Goal: Task Accomplishment & Management: Use online tool/utility

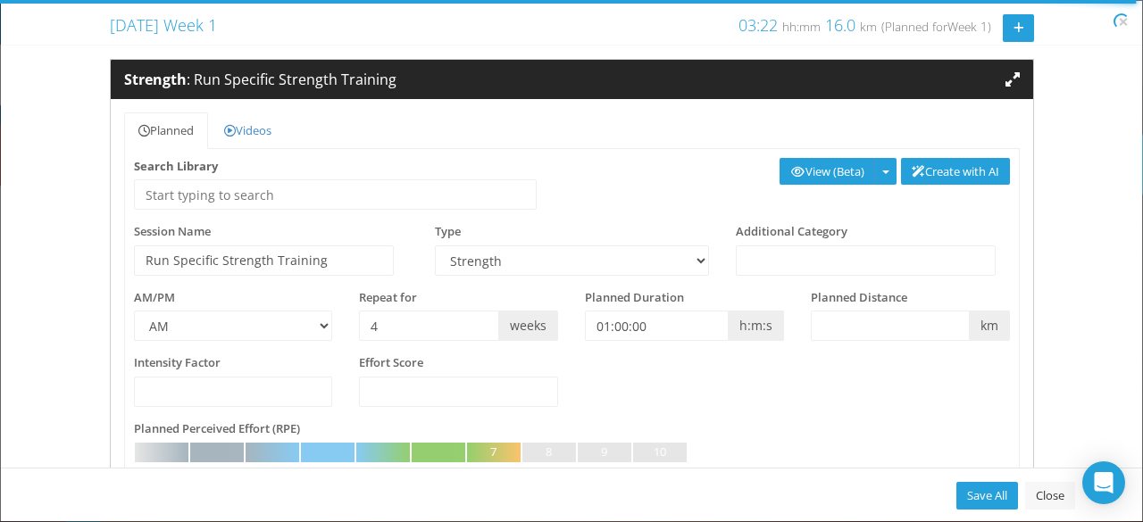
select select "8cc085bc-3541-4171-979b-404ec710b035"
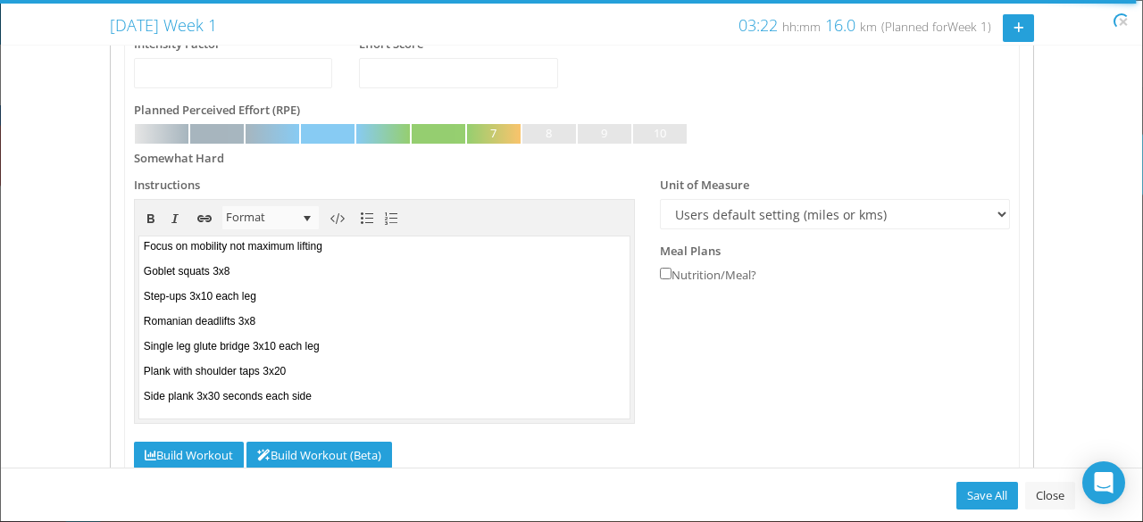
scroll to position [408, 0]
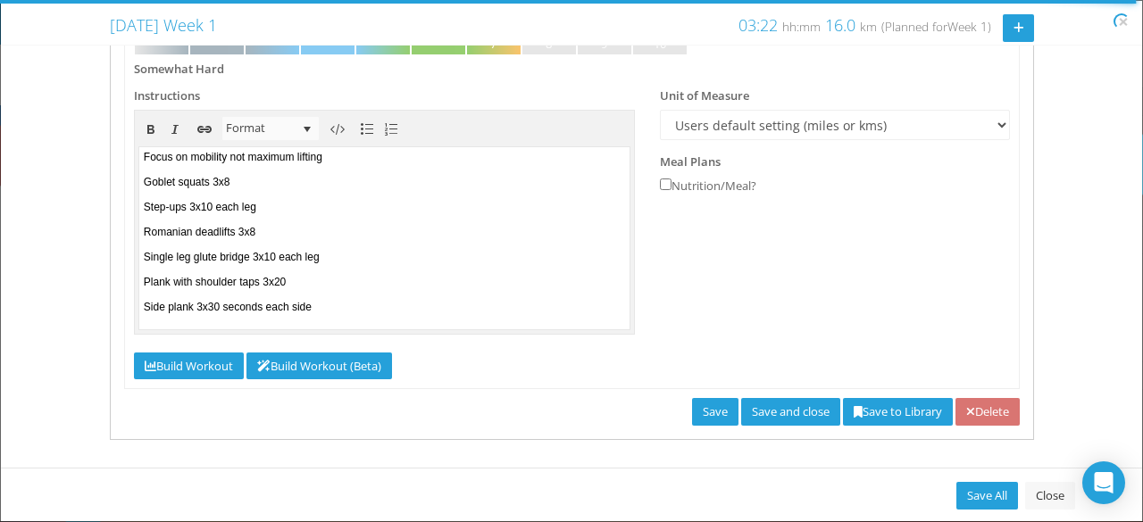
click at [770, 400] on link "Save and close" at bounding box center [790, 412] width 99 height 28
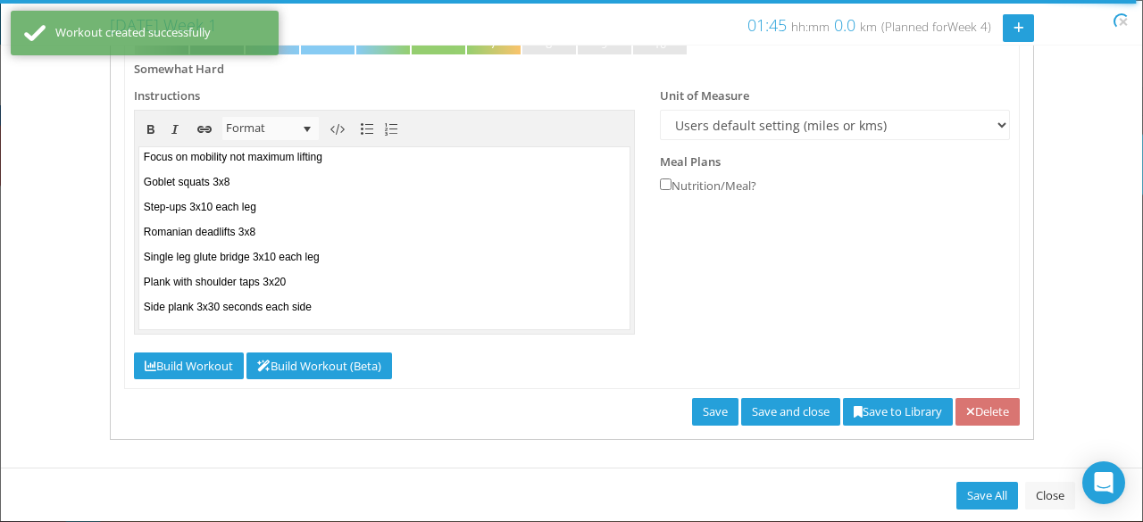
type input "0"
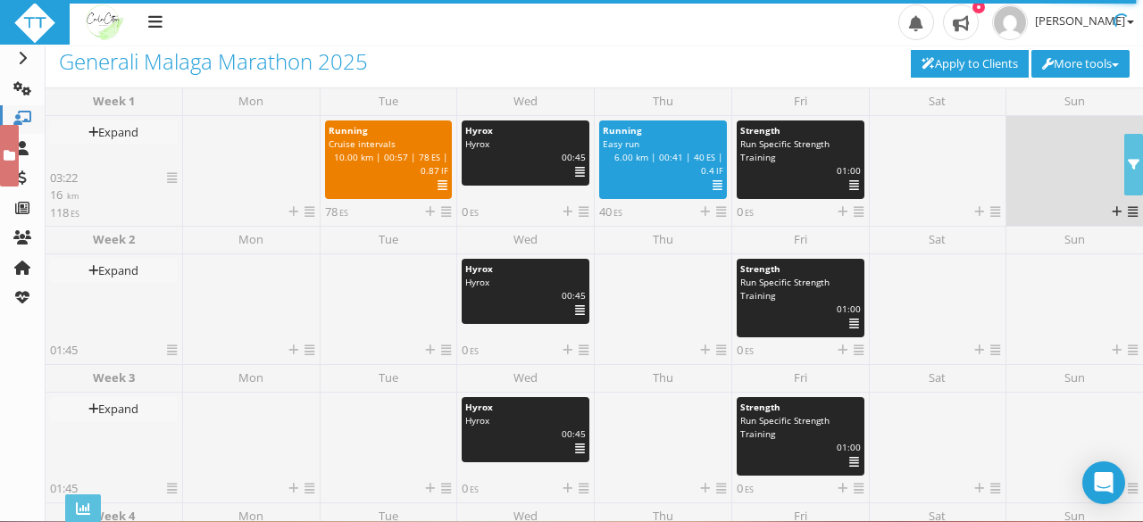
click at [1041, 158] on div at bounding box center [1075, 162] width 128 height 83
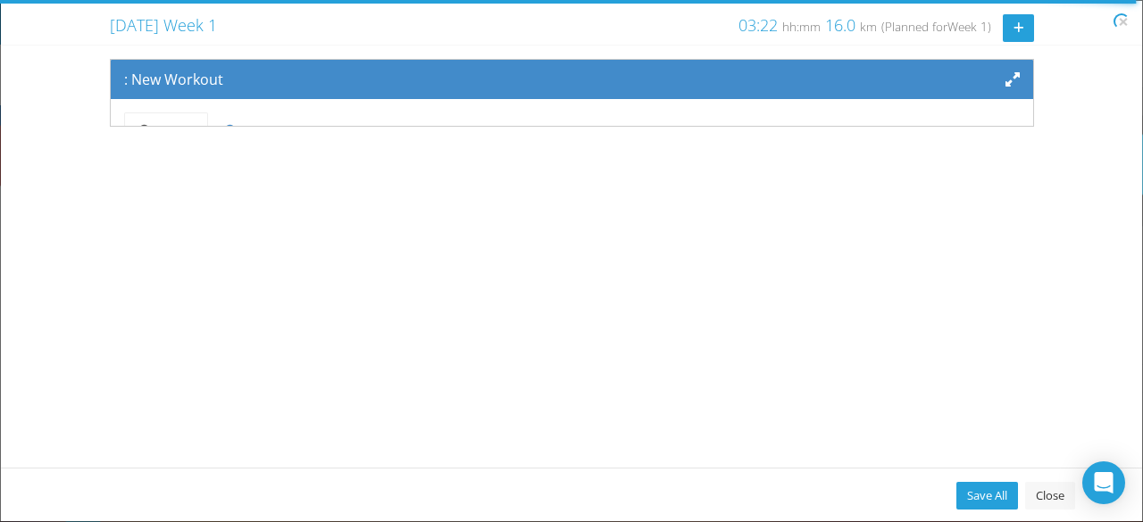
scroll to position [146, 0]
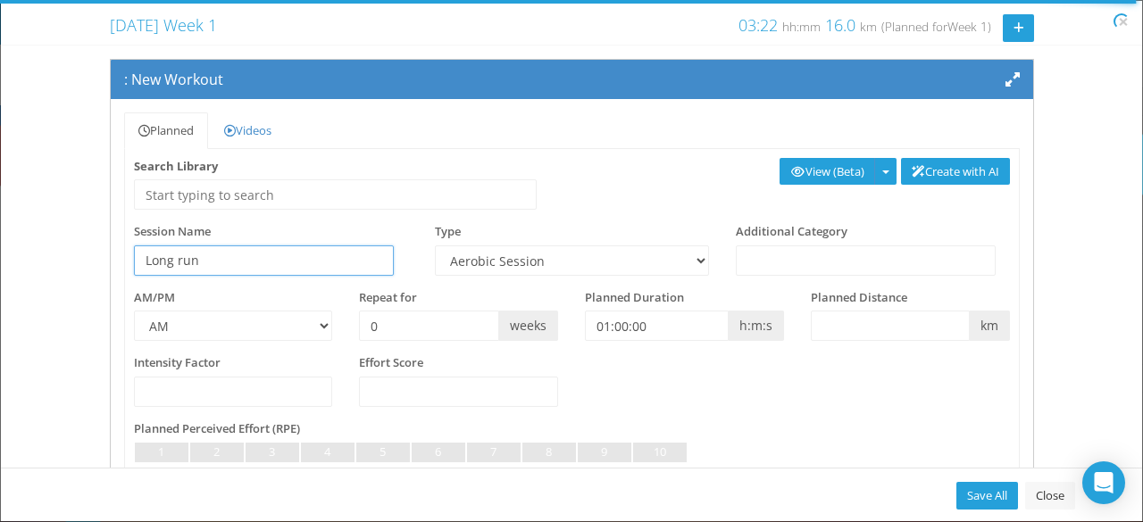
type input "Long run"
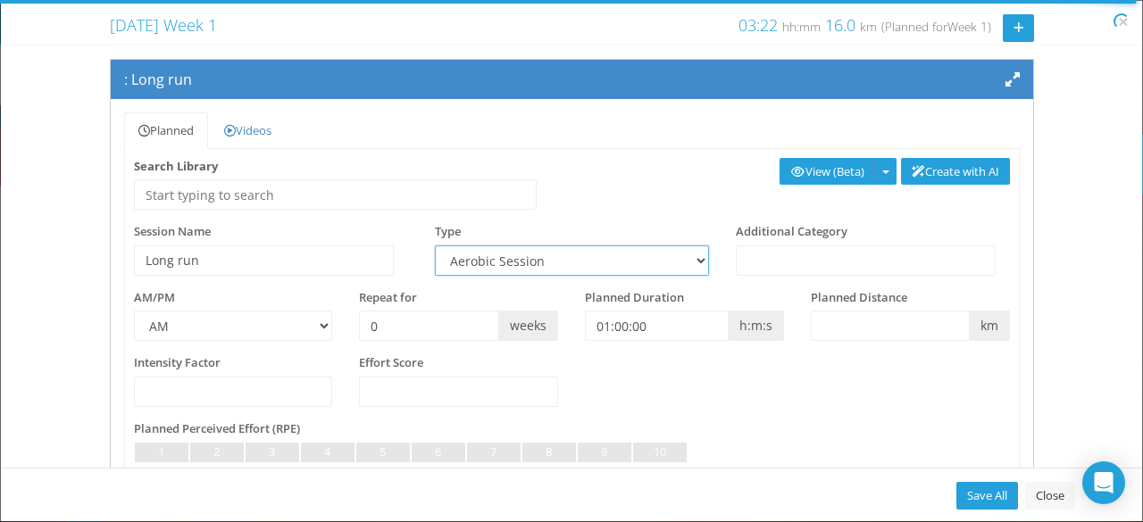
click at [584, 254] on select "Aerobic Session Alpine Climbing Assessment Availability Bike Paddle Bouldering …" at bounding box center [572, 261] width 274 height 30
select select "91939a62-6b13-49b7-8155-451fdc1cad9e"
click at [435, 246] on select "Aerobic Session Alpine Climbing Assessment Availability Bike Paddle Bouldering …" at bounding box center [572, 261] width 274 height 30
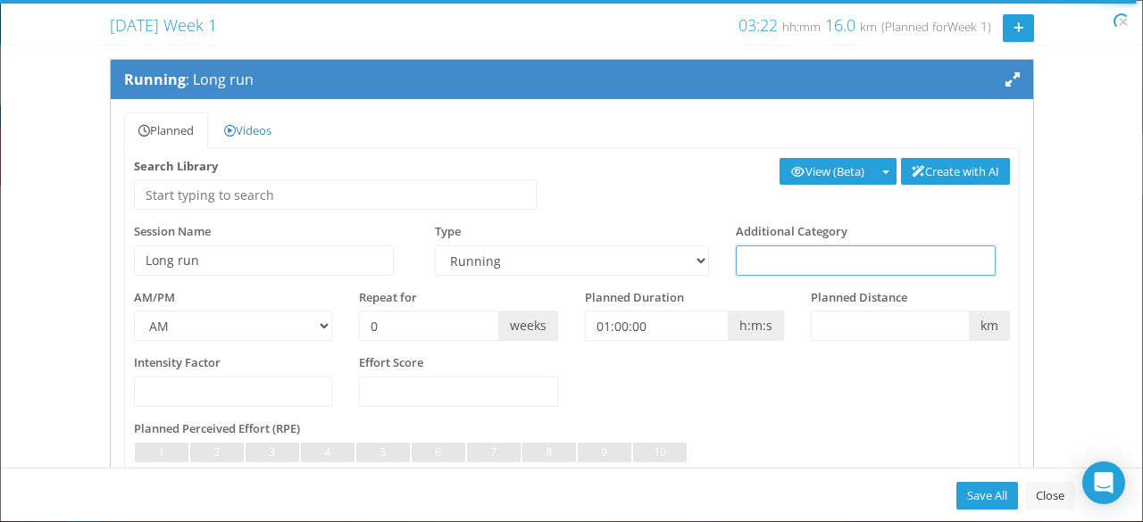
click at [852, 262] on input "text" at bounding box center [866, 261] width 261 height 30
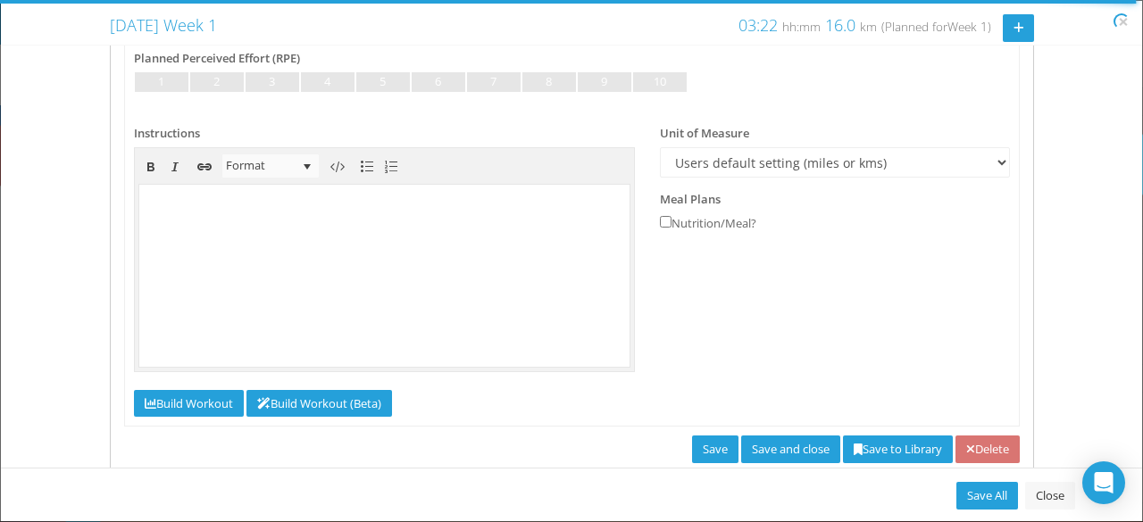
scroll to position [408, 0]
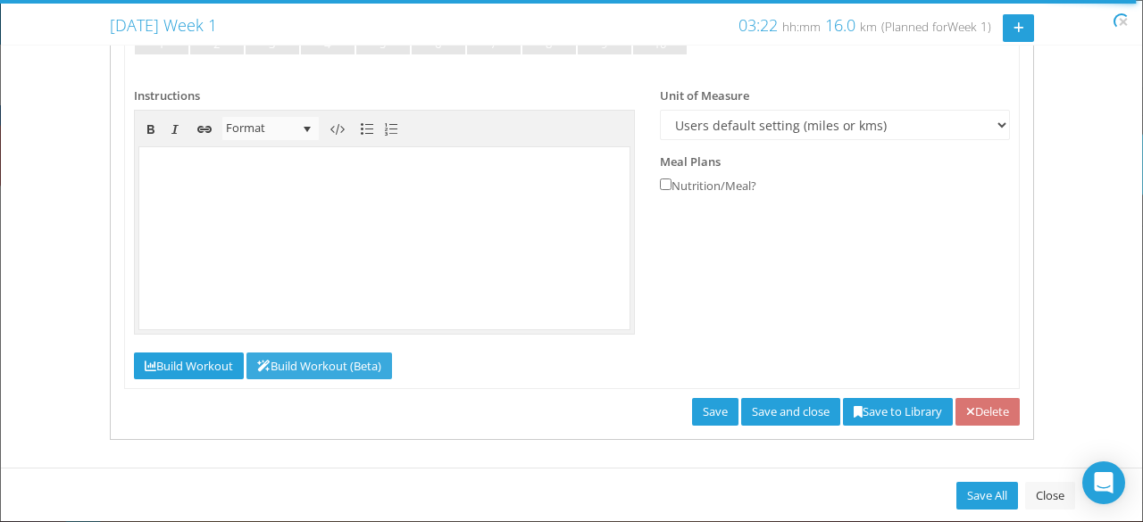
type input "Endurance"
click at [298, 354] on link "Build Workout (Beta)" at bounding box center [319, 367] width 146 height 28
select select "91939a62-6b13-49b7-8155-451fdc1cad9e"
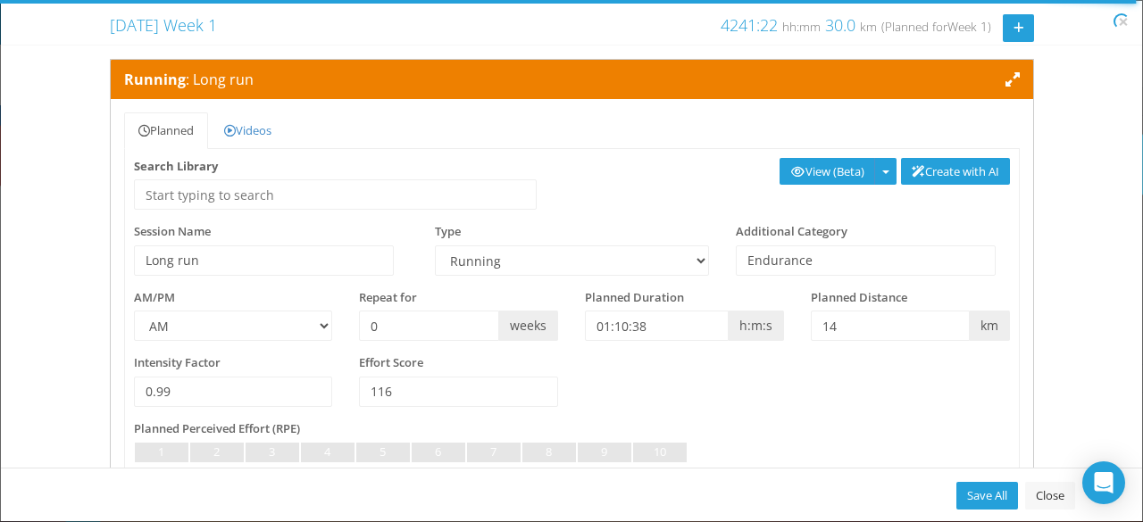
scroll to position [4, 0]
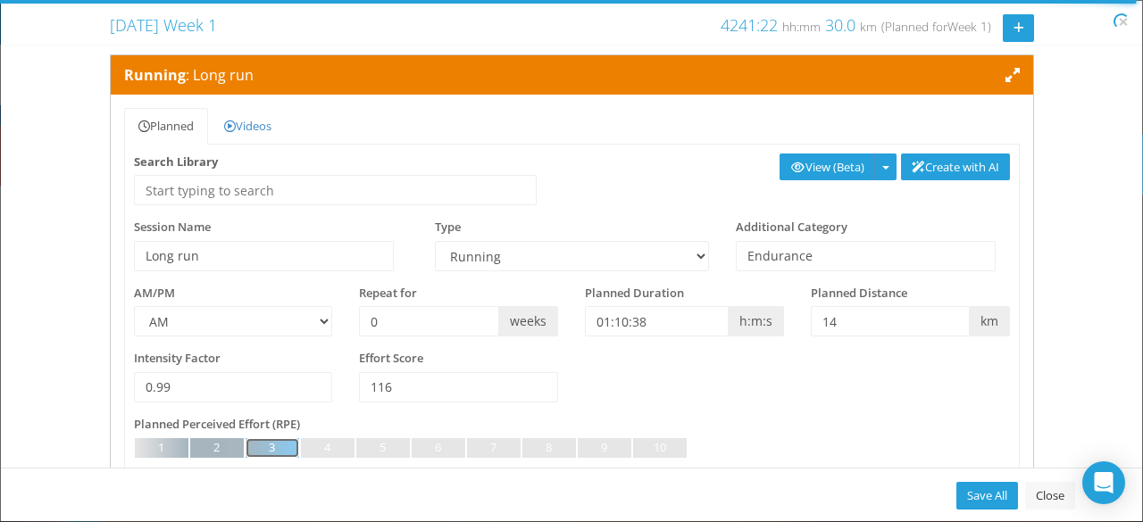
click at [291, 453] on link at bounding box center [273, 448] width 54 height 20
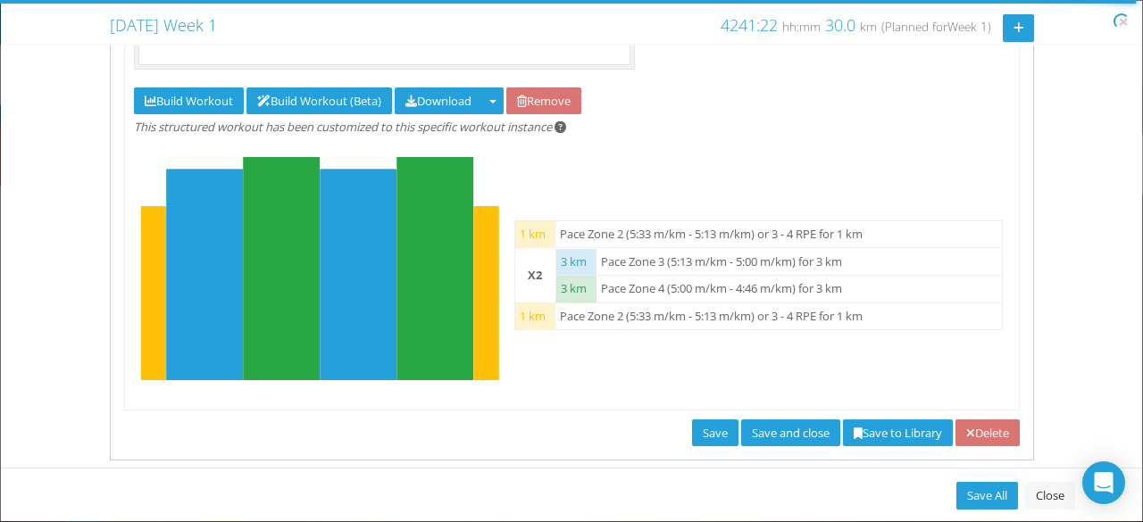
scroll to position [694, 0]
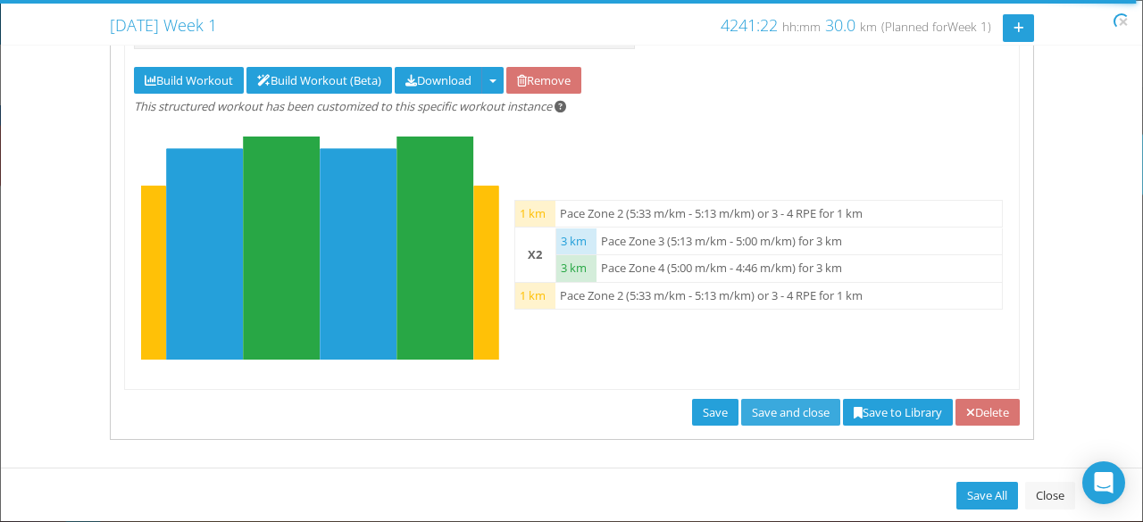
click at [787, 409] on link "Save and close" at bounding box center [790, 413] width 99 height 28
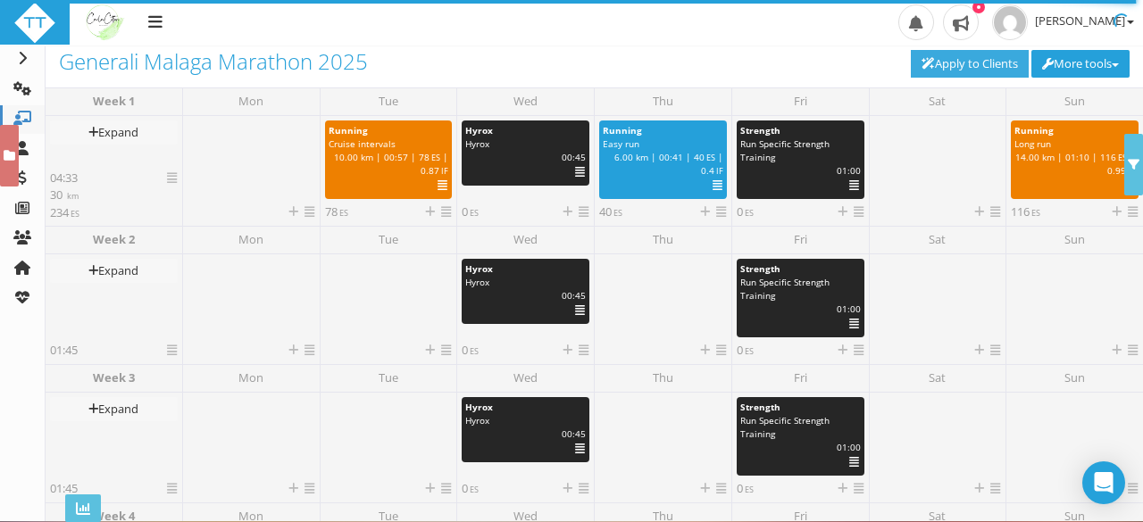
click at [937, 61] on link "Apply to Clients" at bounding box center [970, 64] width 118 height 28
type input "25 Aug 2025"
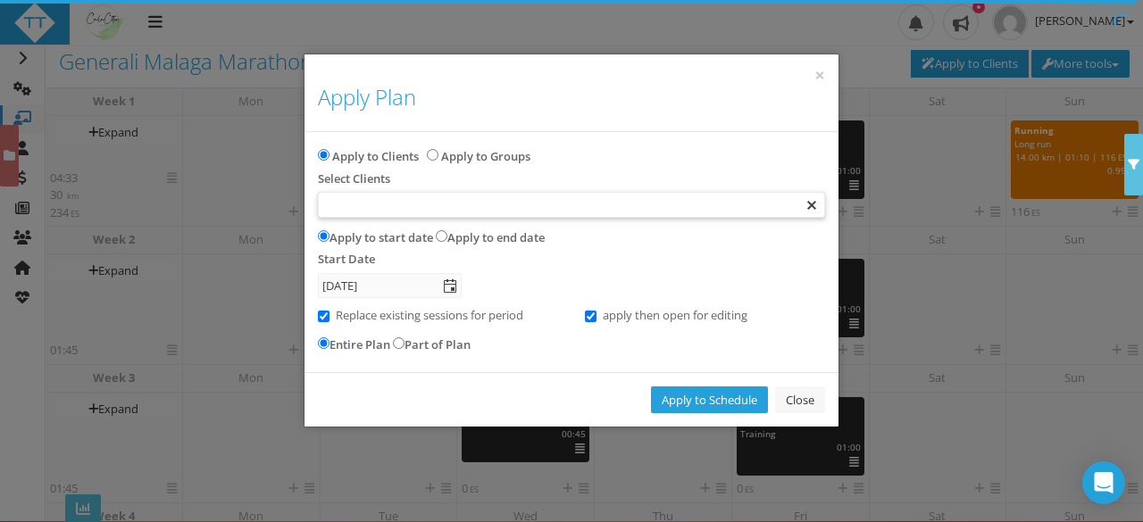
click at [596, 201] on div at bounding box center [571, 205] width 505 height 24
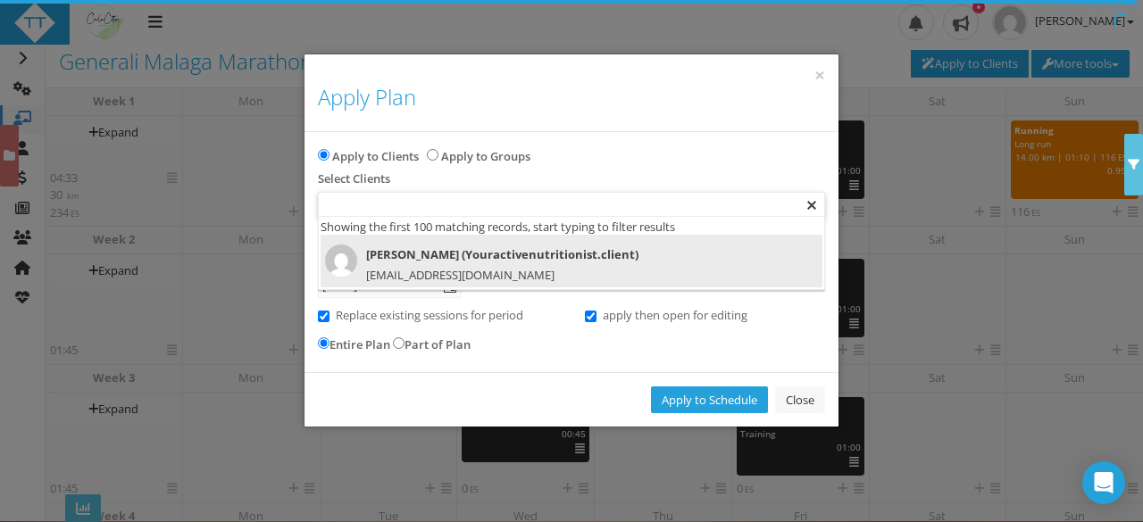
click at [602, 259] on span "Carla Cotton (Youractivenutritionist.client)" at bounding box center [559, 255] width 468 height 21
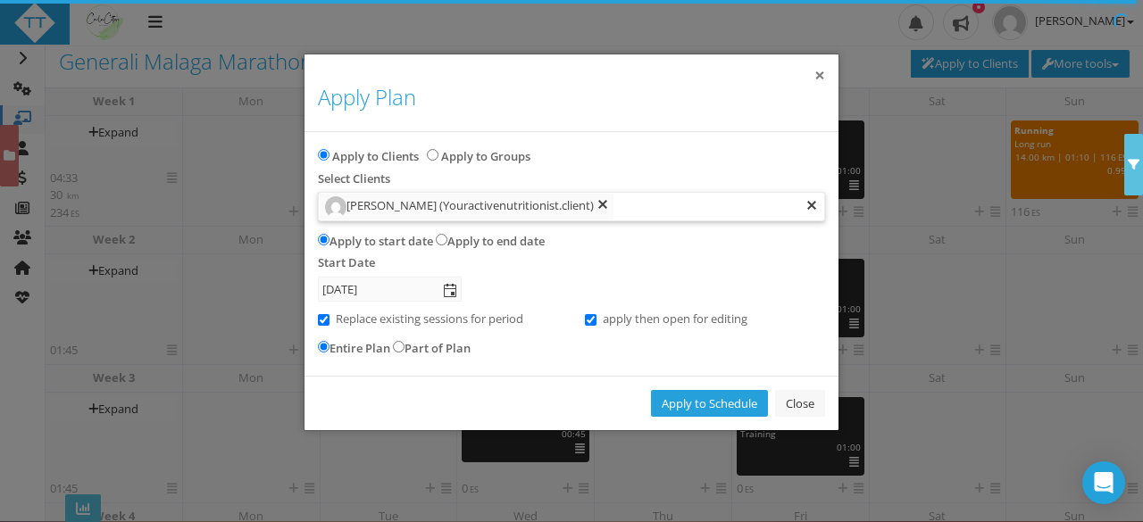
click at [823, 74] on button "×" at bounding box center [819, 75] width 11 height 19
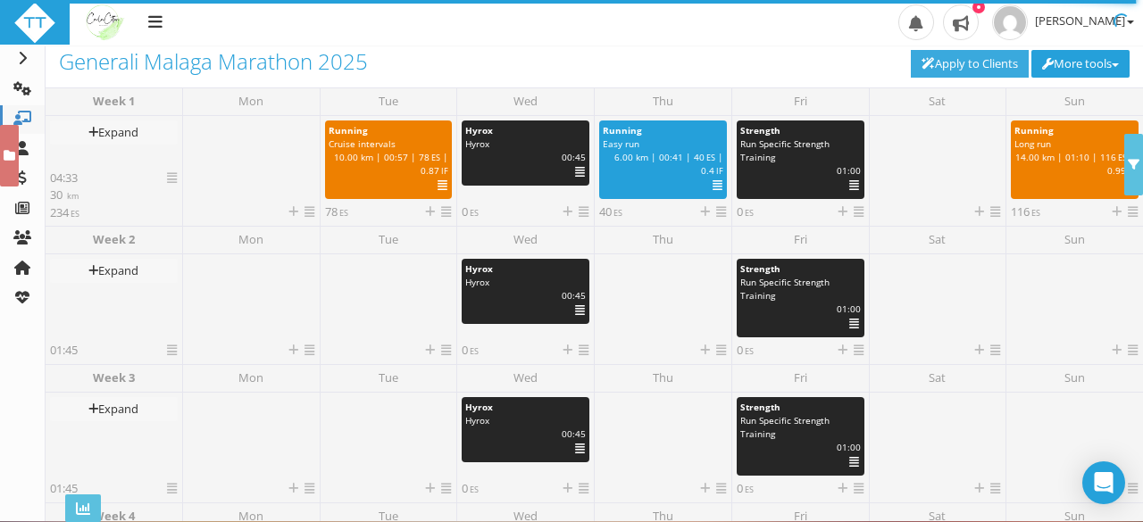
click at [928, 60] on link "Apply to Clients" at bounding box center [970, 64] width 118 height 28
type input "Select Clients"
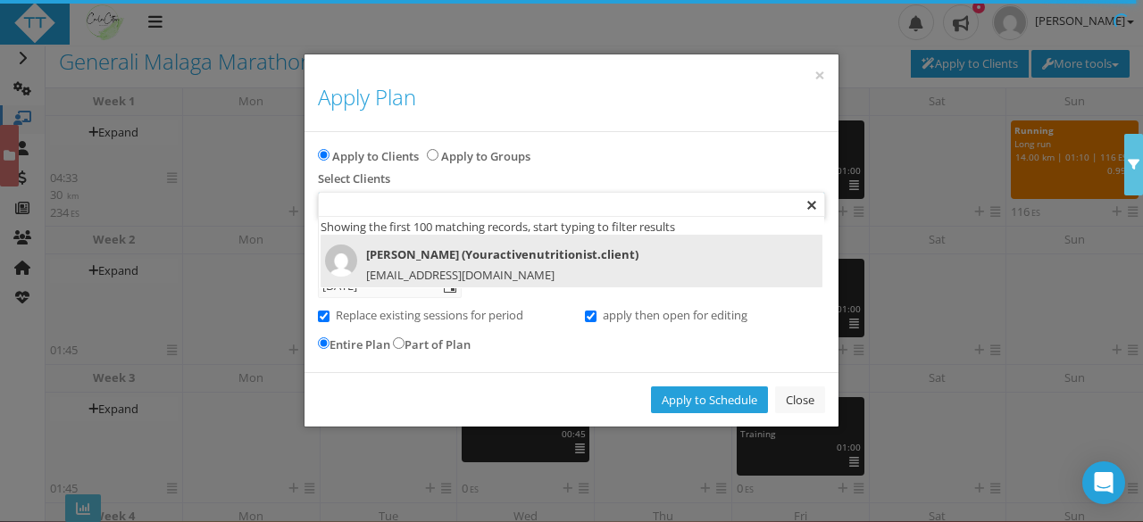
click at [492, 196] on div at bounding box center [571, 205] width 505 height 24
click at [504, 257] on span "Carla Cotton (Youractivenutritionist.client)" at bounding box center [559, 255] width 468 height 21
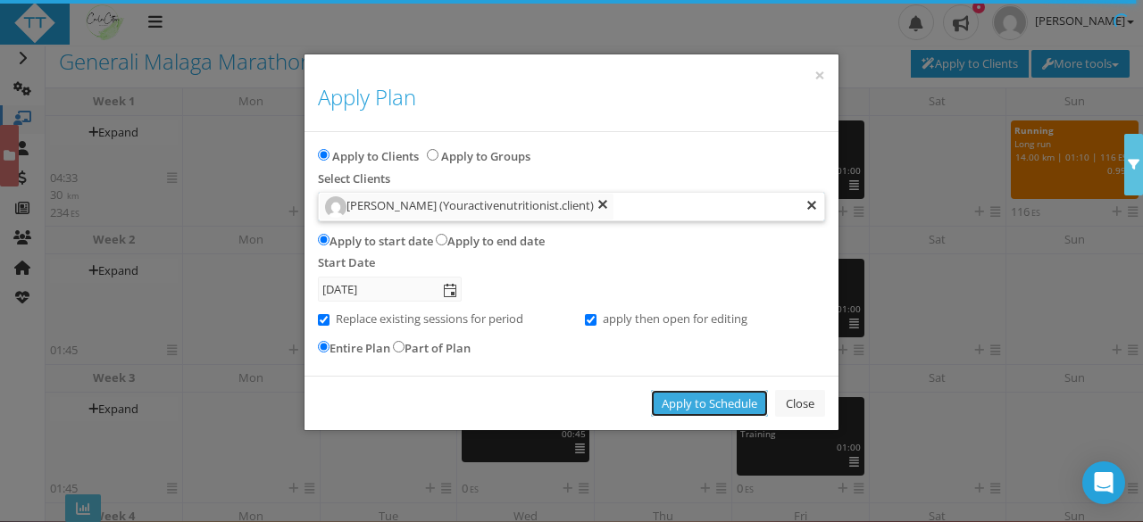
click at [701, 403] on link "Apply to Schedule" at bounding box center [709, 404] width 117 height 28
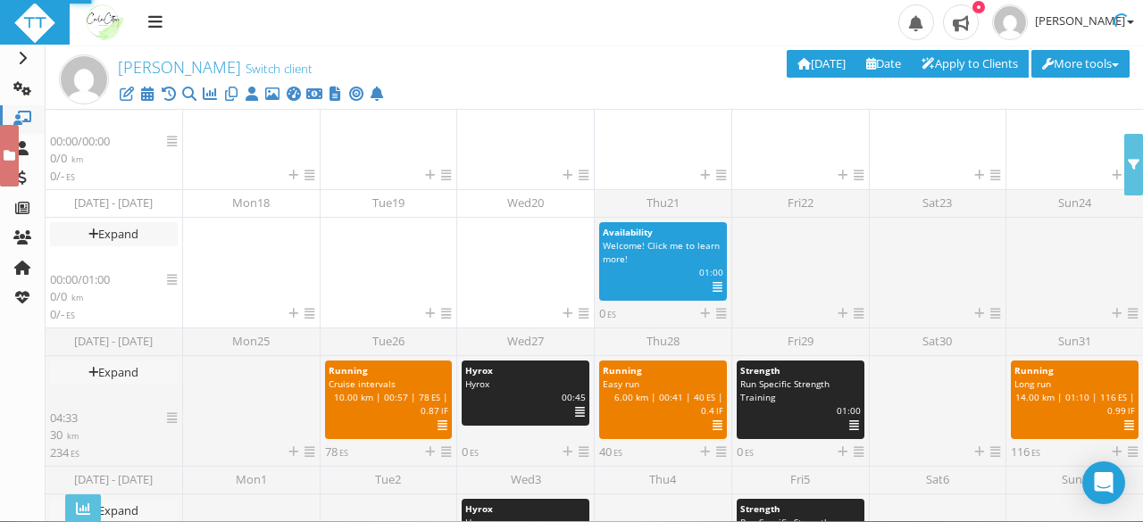
scroll to position [670, 0]
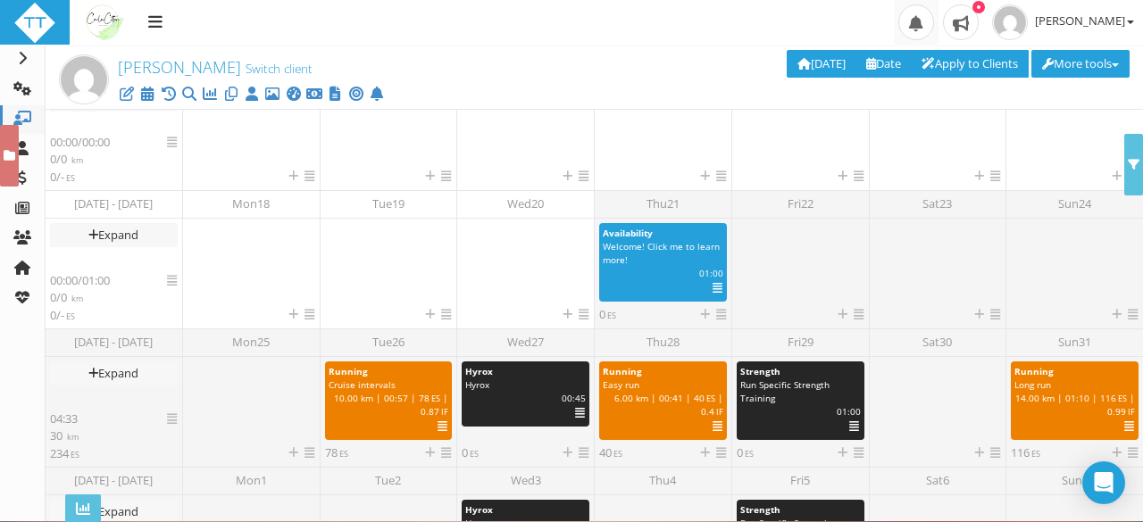
click at [928, 18] on span at bounding box center [916, 22] width 36 height 36
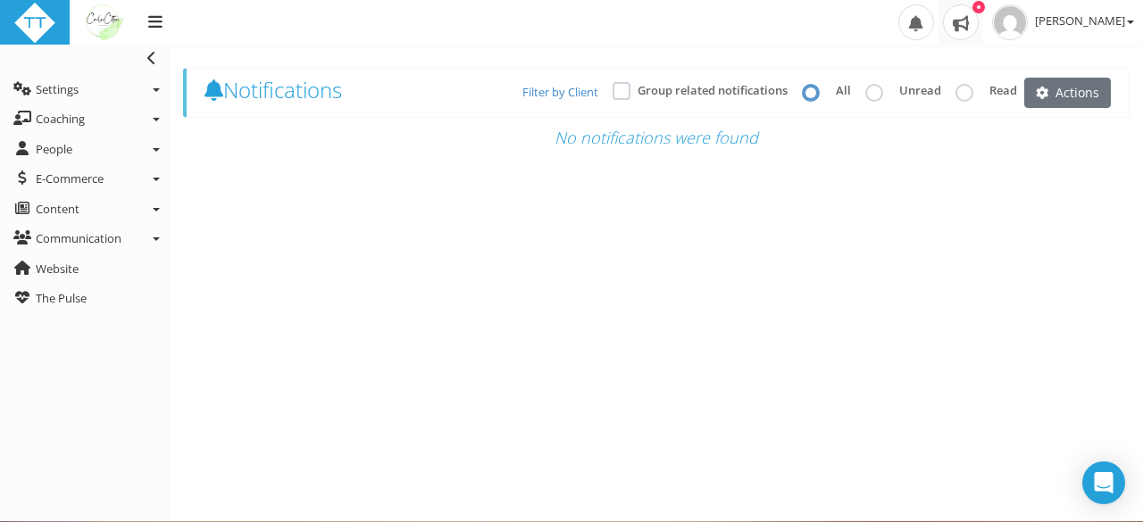
click at [979, 27] on span at bounding box center [961, 22] width 36 height 36
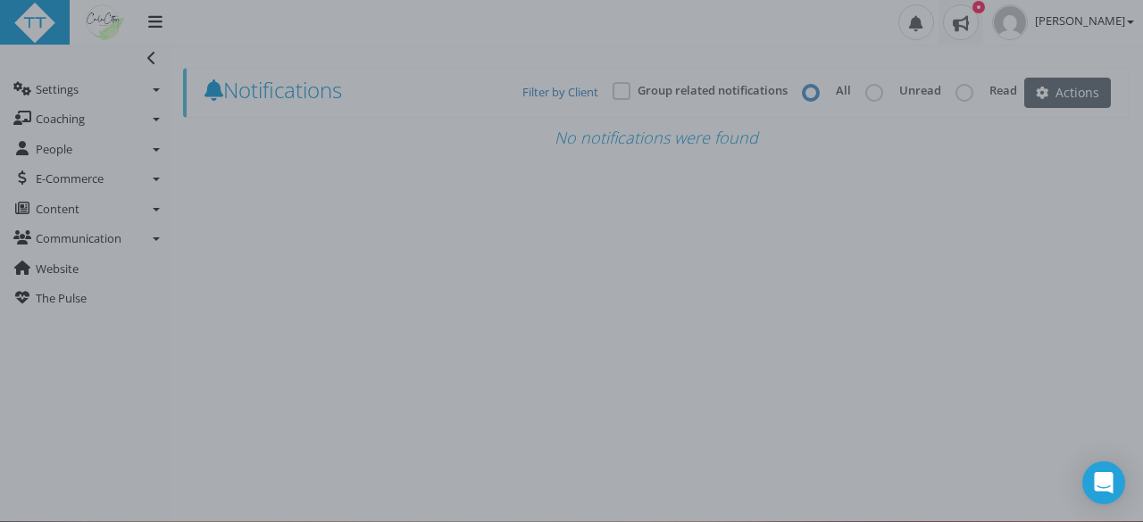
click at [68, 87] on div at bounding box center [571, 261] width 1143 height 522
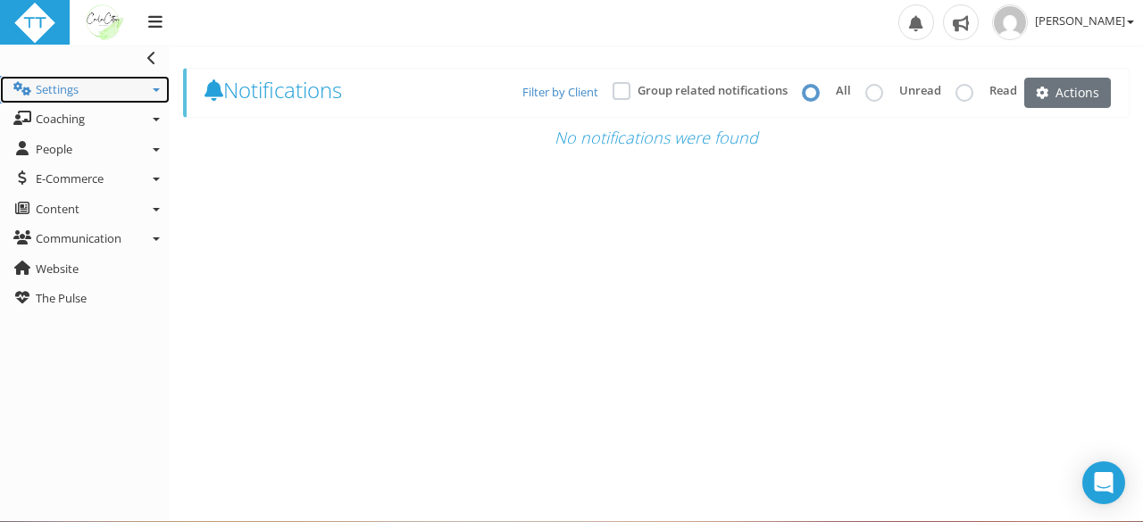
click at [68, 87] on span "Settings" at bounding box center [57, 89] width 43 height 16
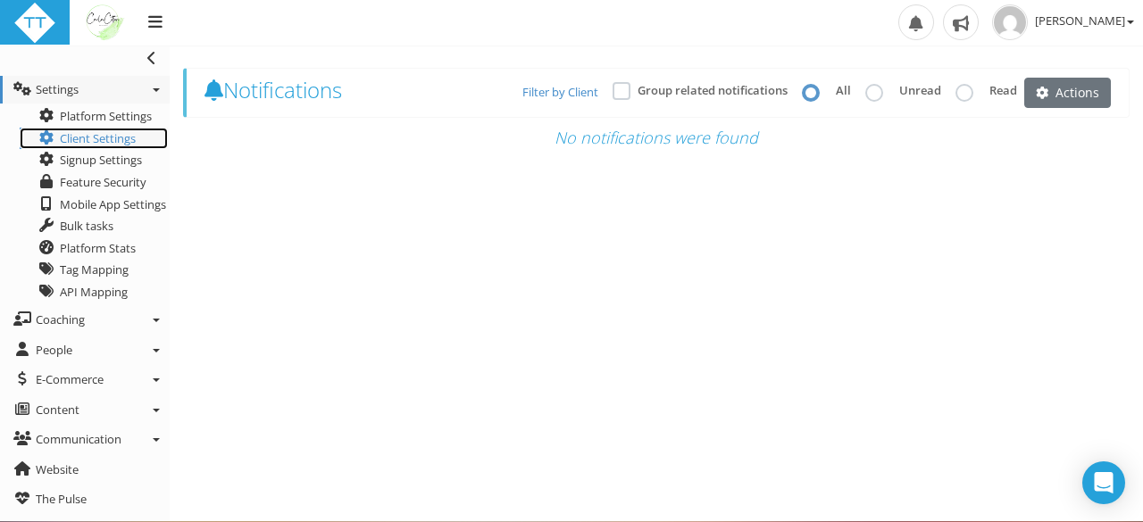
click at [94, 133] on span "Client Settings" at bounding box center [98, 138] width 76 height 16
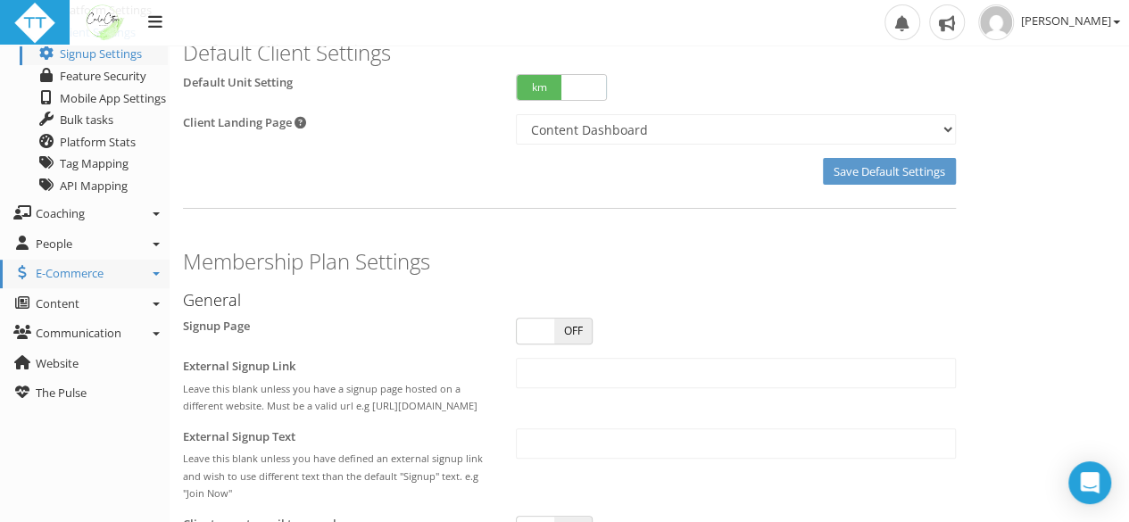
scroll to position [105, 0]
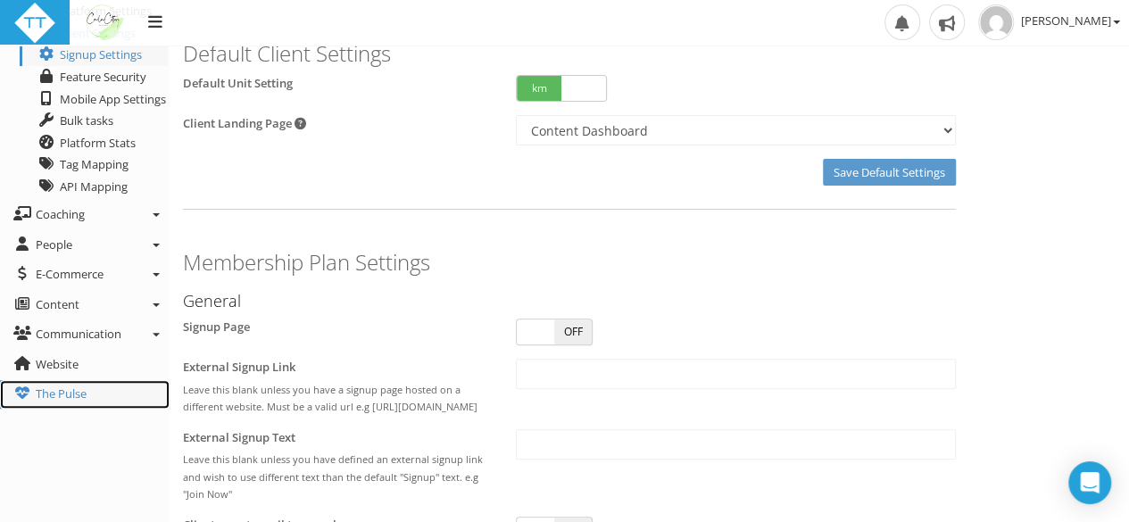
click at [65, 394] on span "The Pulse" at bounding box center [61, 394] width 51 height 16
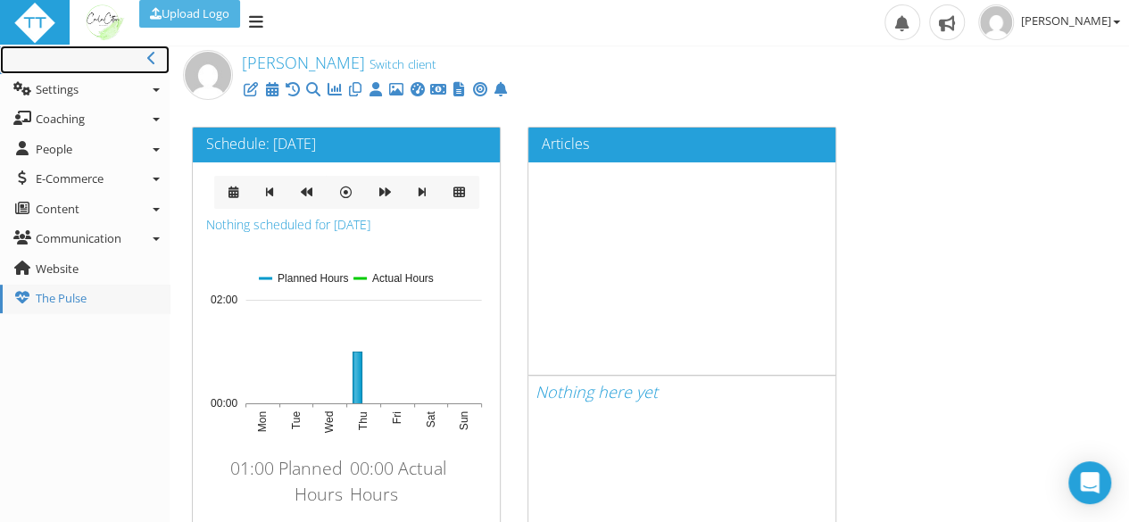
click at [155, 54] on icon at bounding box center [151, 58] width 9 height 14
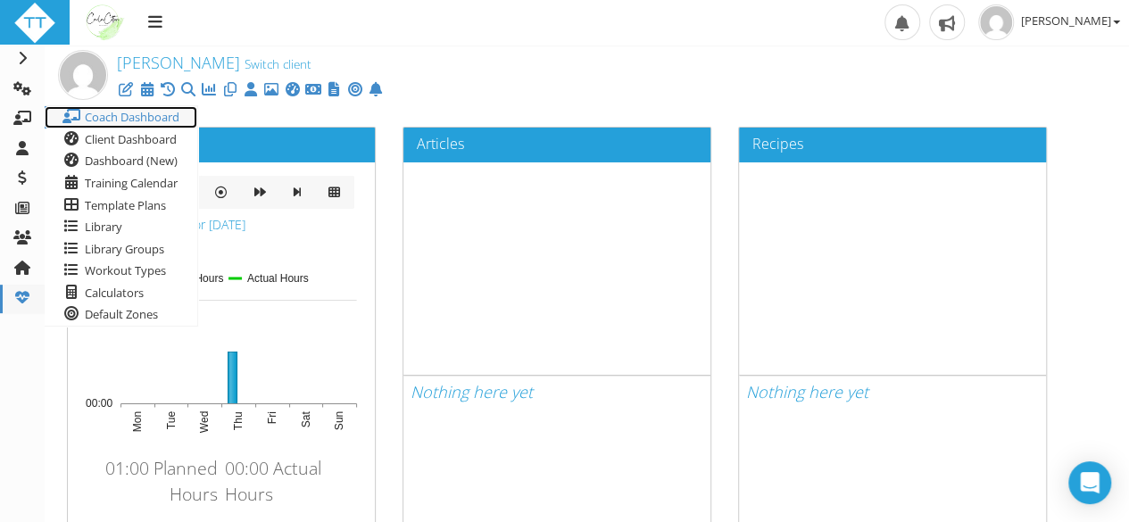
click at [125, 118] on span "Coach Dashboard" at bounding box center [132, 117] width 95 height 16
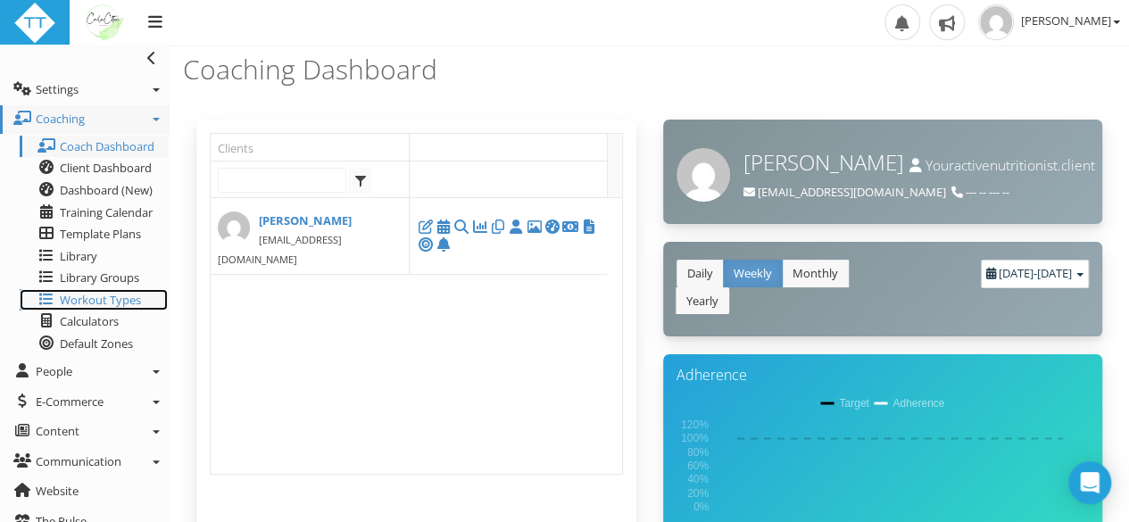
click at [92, 298] on span "Workout Types" at bounding box center [100, 300] width 81 height 16
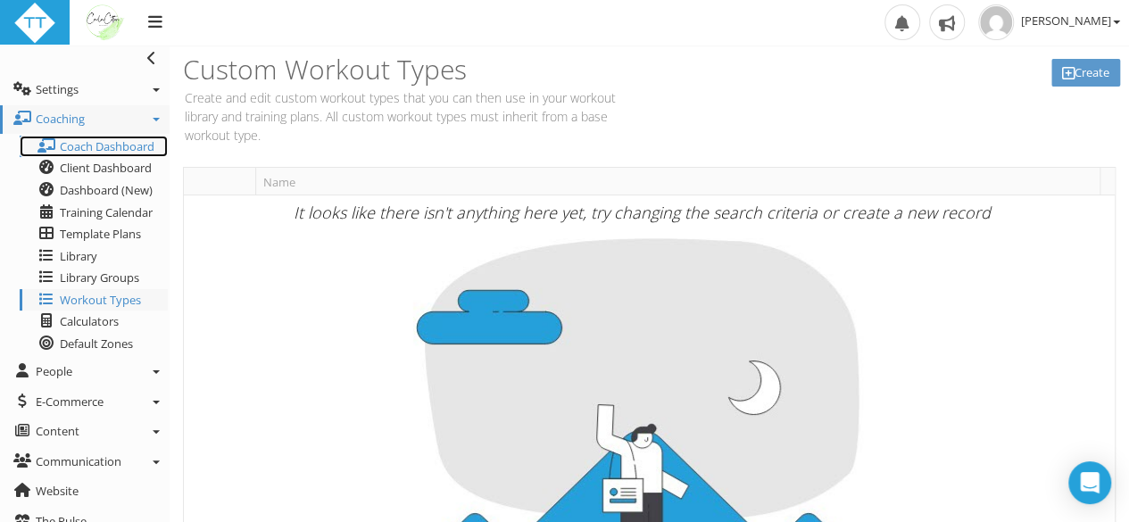
click at [130, 142] on span "Coach Dashboard" at bounding box center [107, 146] width 95 height 16
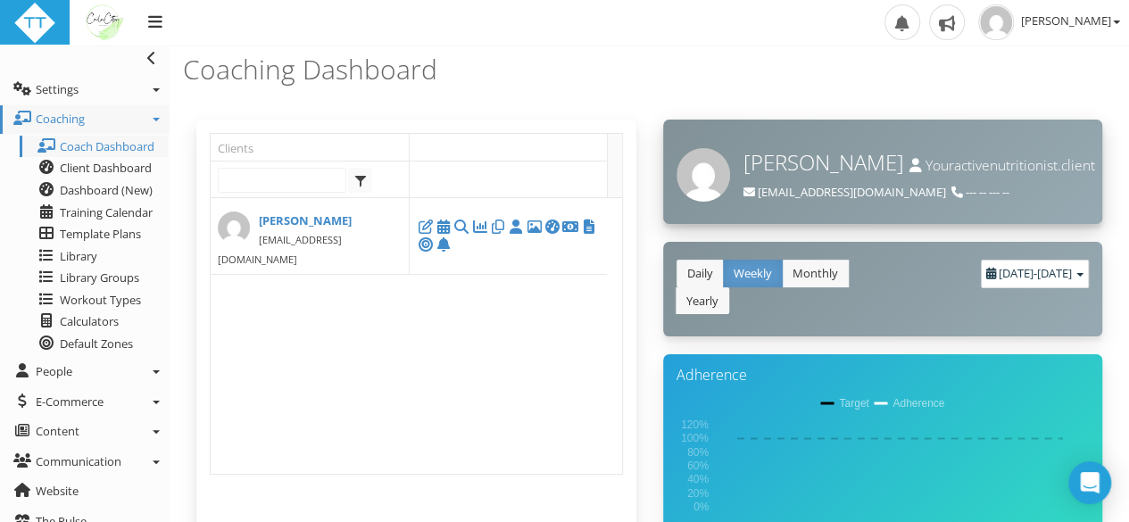
click at [966, 196] on span "--- -- --- --" at bounding box center [988, 192] width 44 height 16
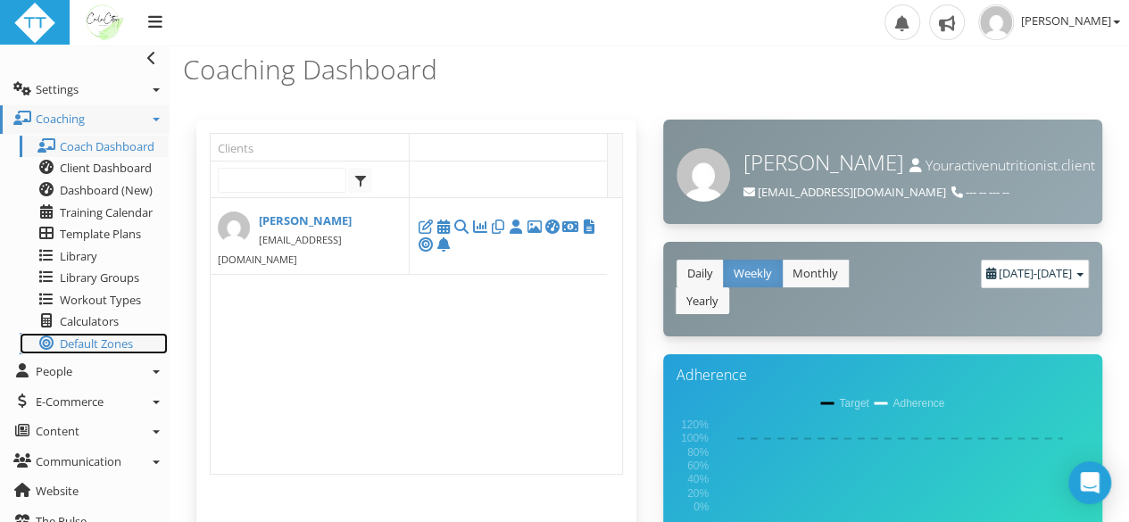
click at [97, 342] on span "Default Zones" at bounding box center [96, 344] width 73 height 16
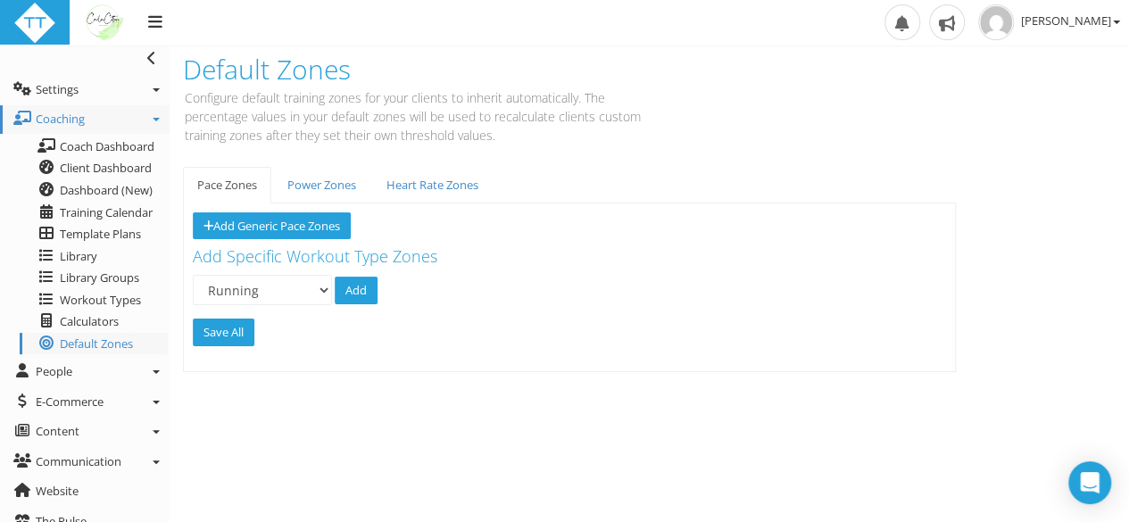
scroll to position [13, 0]
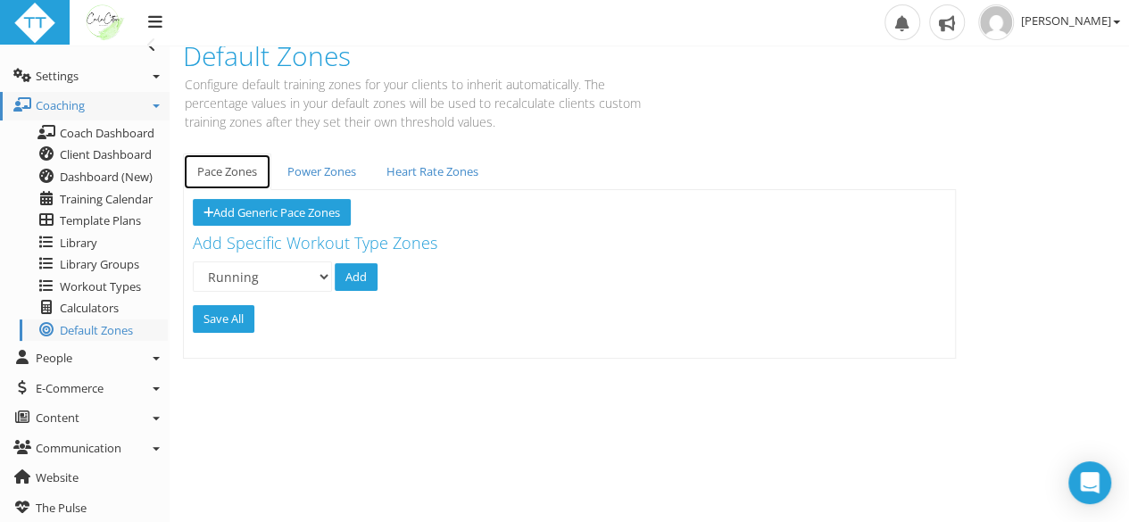
click at [238, 173] on link "Pace Zones" at bounding box center [227, 172] width 88 height 37
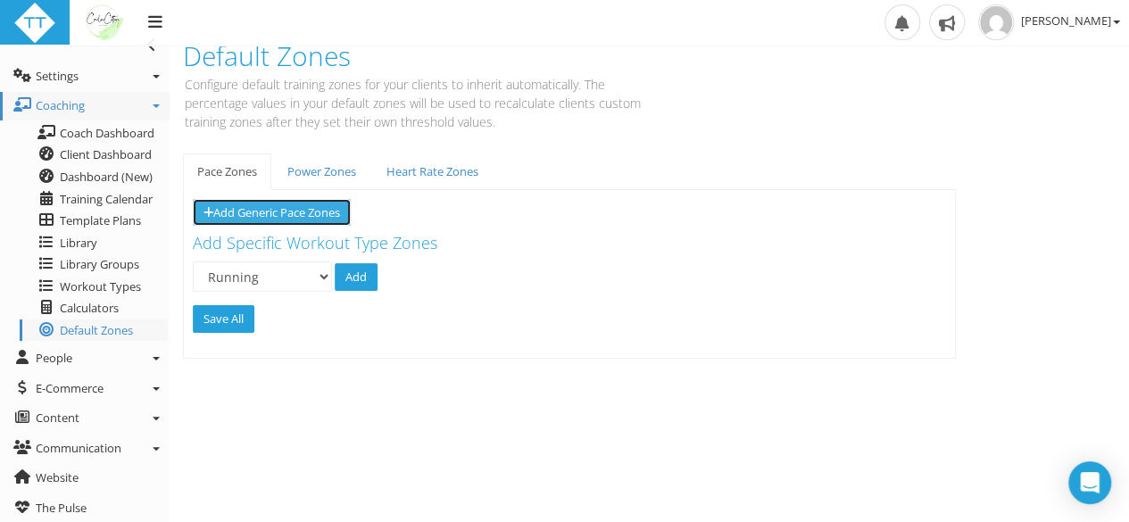
click at [298, 205] on button "Add Generic Pace Zones" at bounding box center [272, 213] width 158 height 28
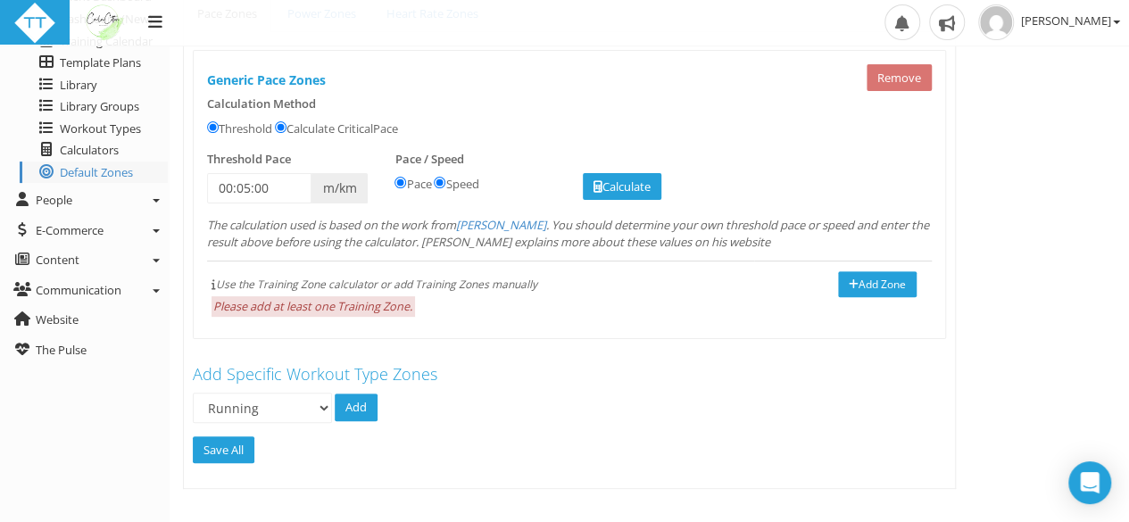
scroll to position [184, 0]
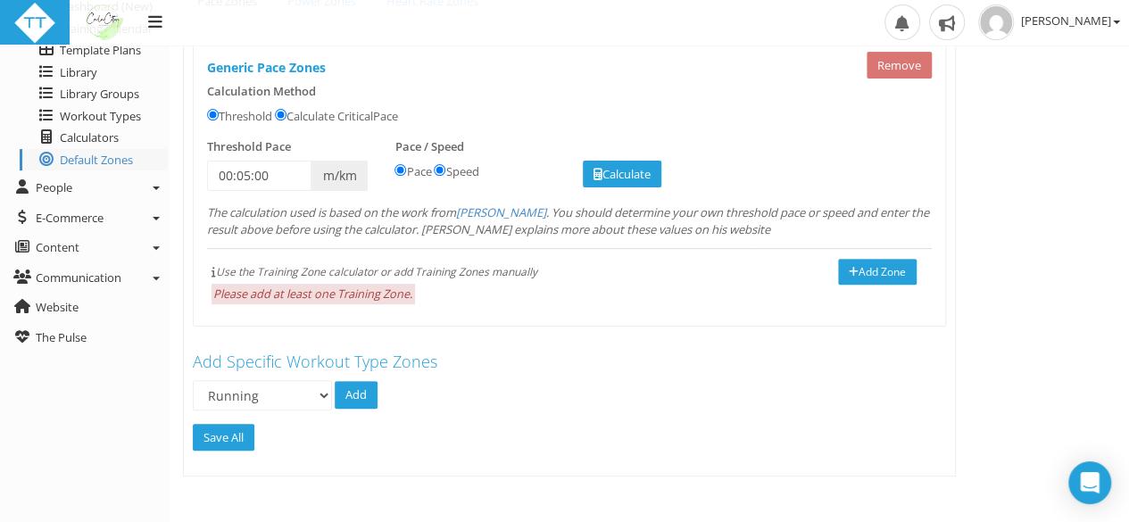
click at [419, 264] on icon "Use the Training Zone calculator or add Training Zones manually" at bounding box center [376, 271] width 321 height 15
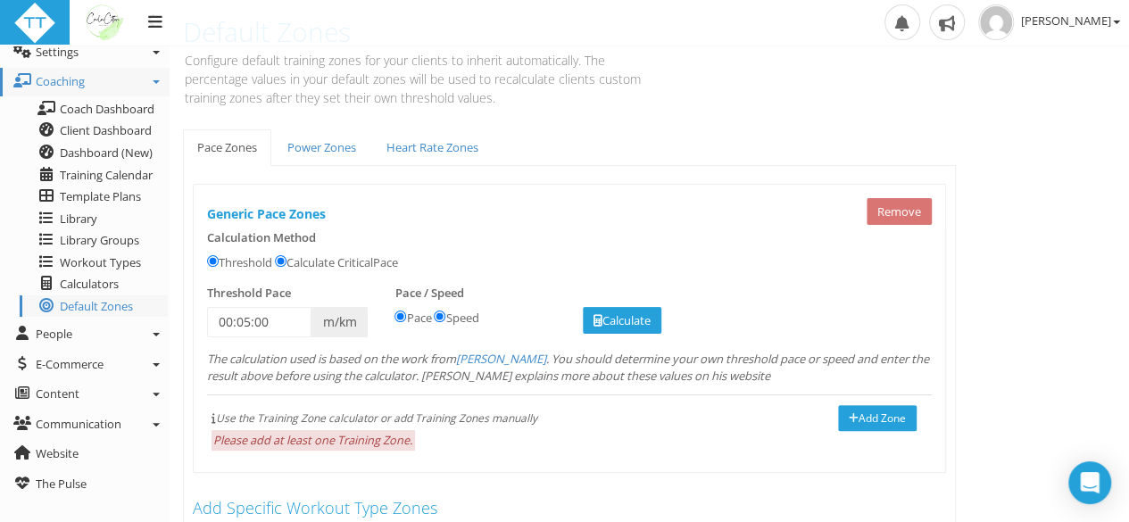
scroll to position [0, 0]
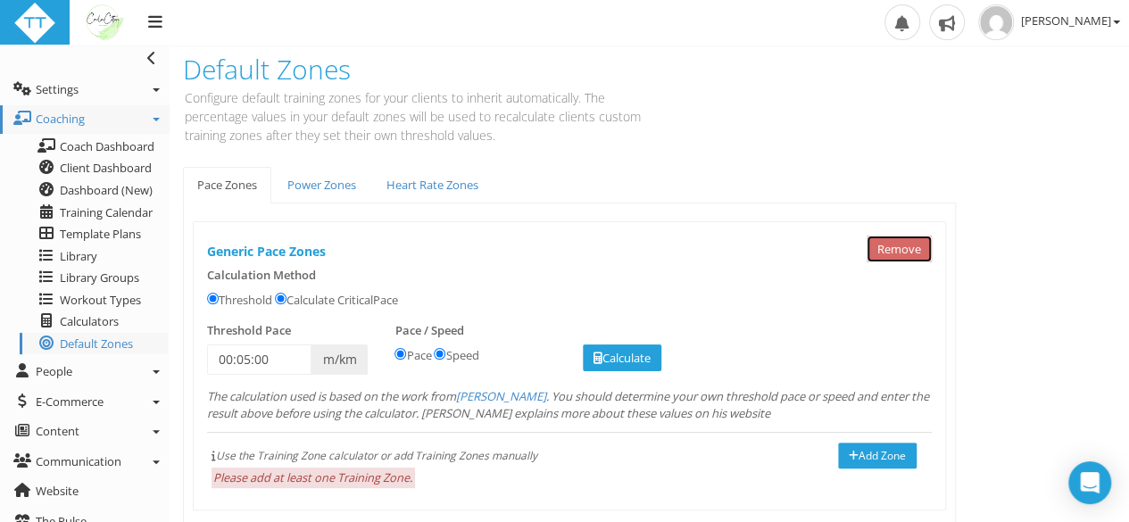
click at [901, 246] on button "Remove" at bounding box center [899, 250] width 65 height 28
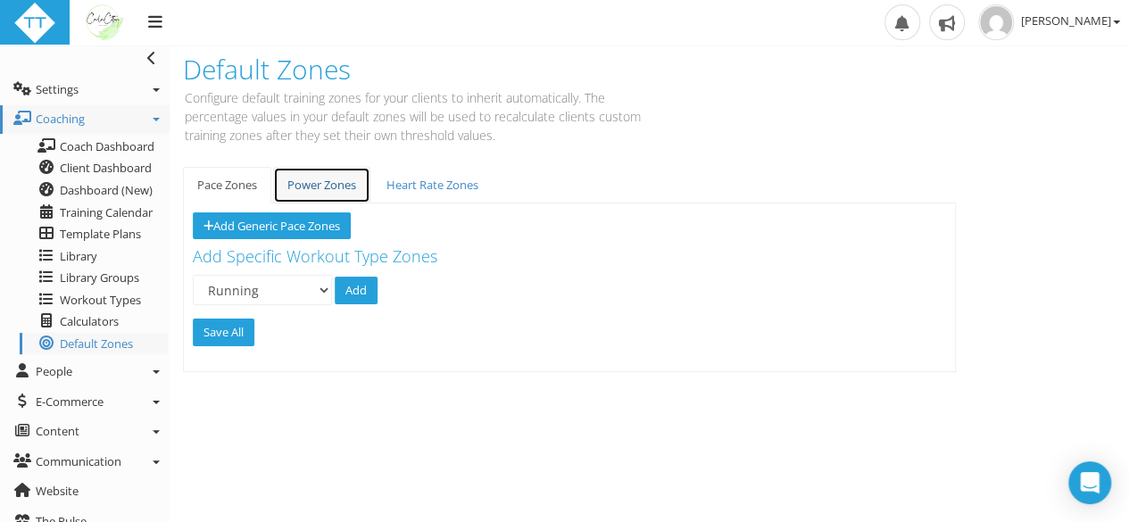
click at [332, 173] on link "Power Zones" at bounding box center [321, 185] width 97 height 37
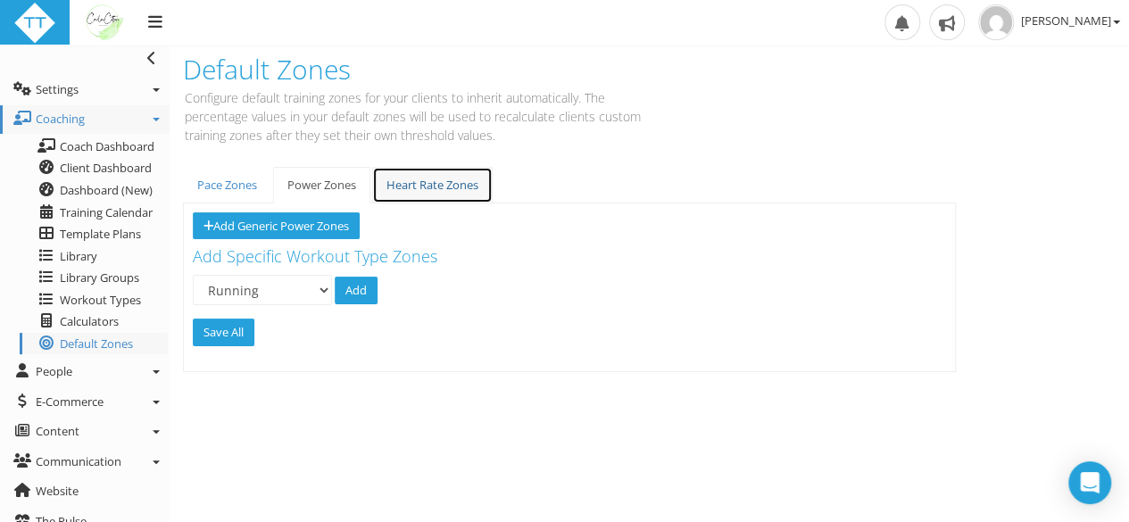
click at [446, 187] on link "Heart Rate Zones" at bounding box center [432, 185] width 121 height 37
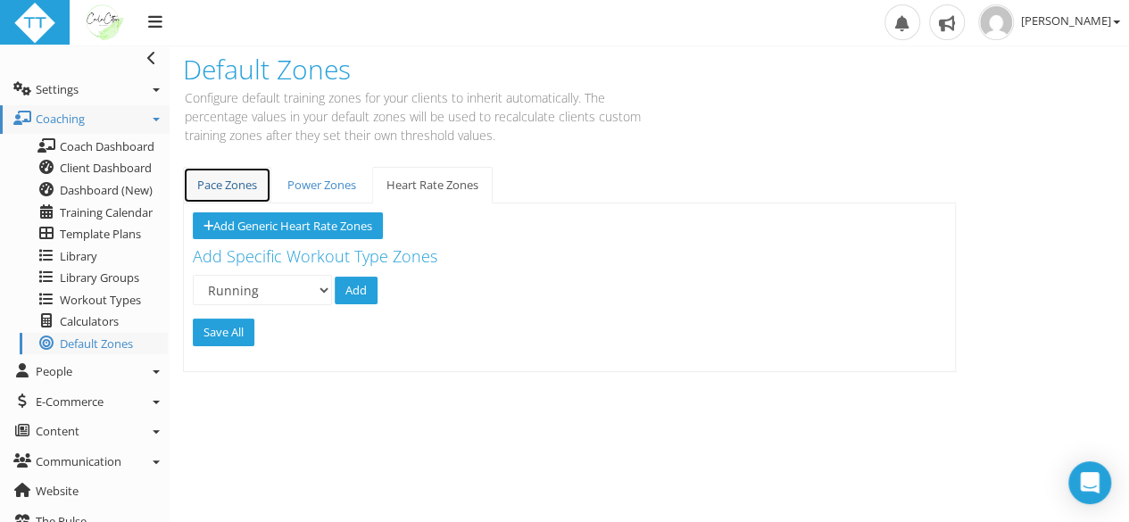
click at [241, 184] on link "Pace Zones" at bounding box center [227, 185] width 88 height 37
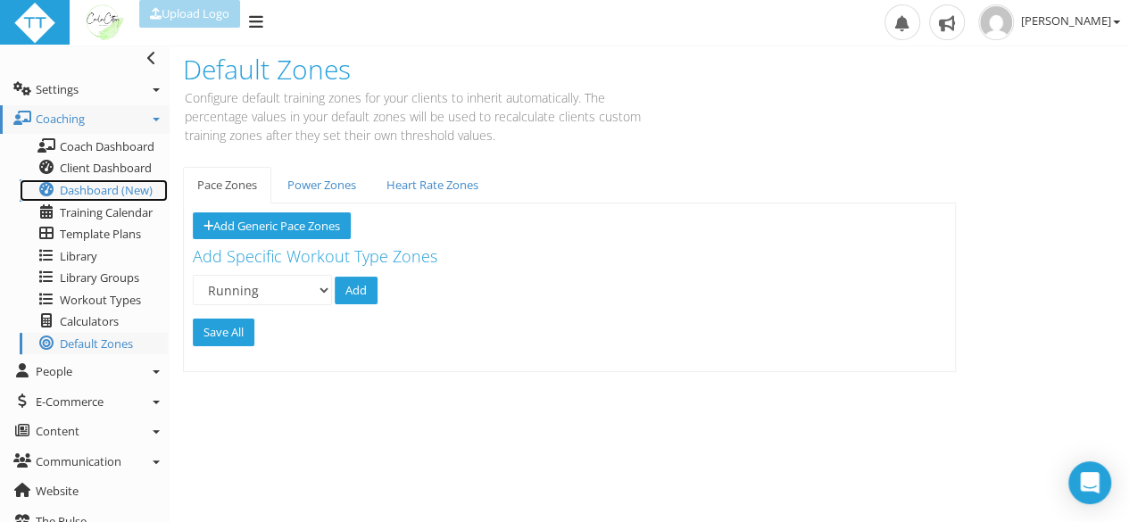
click at [94, 184] on span "Dashboard (New)" at bounding box center [106, 190] width 93 height 16
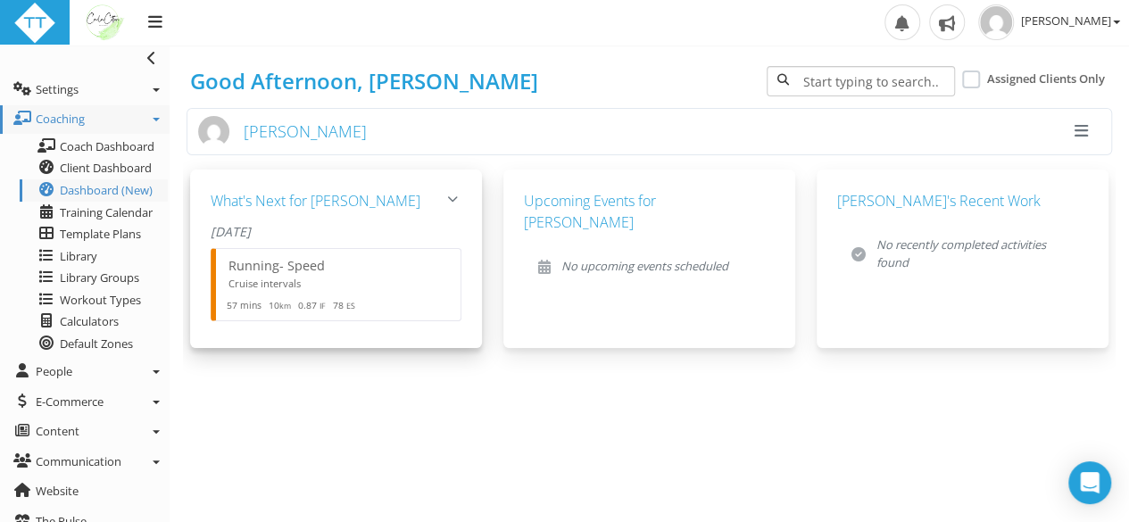
click at [457, 194] on icon "button" at bounding box center [452, 199] width 11 height 11
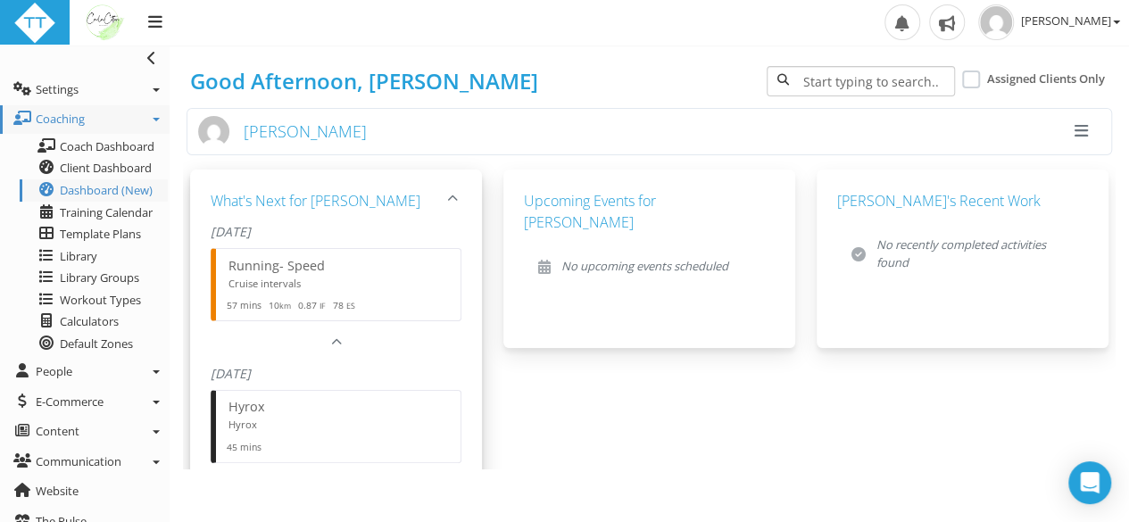
click at [455, 196] on button "button" at bounding box center [453, 199] width 18 height 18
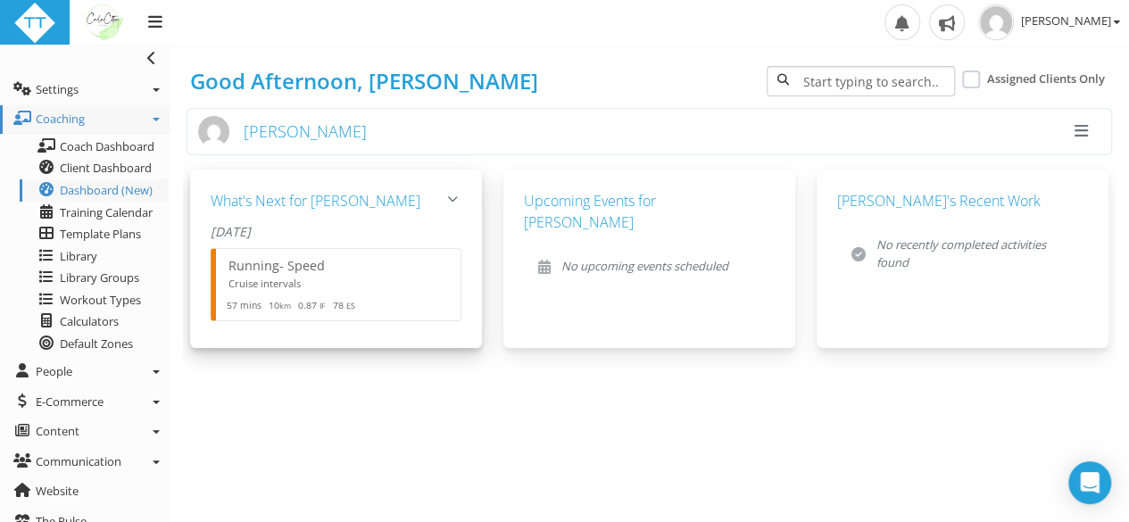
scroll to position [13, 0]
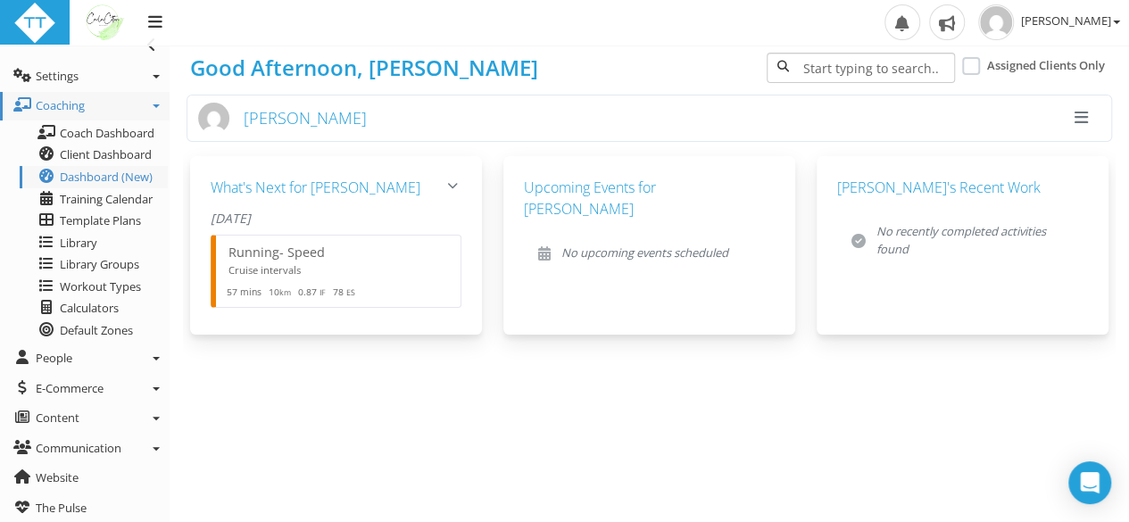
click at [857, 60] on input at bounding box center [861, 68] width 188 height 30
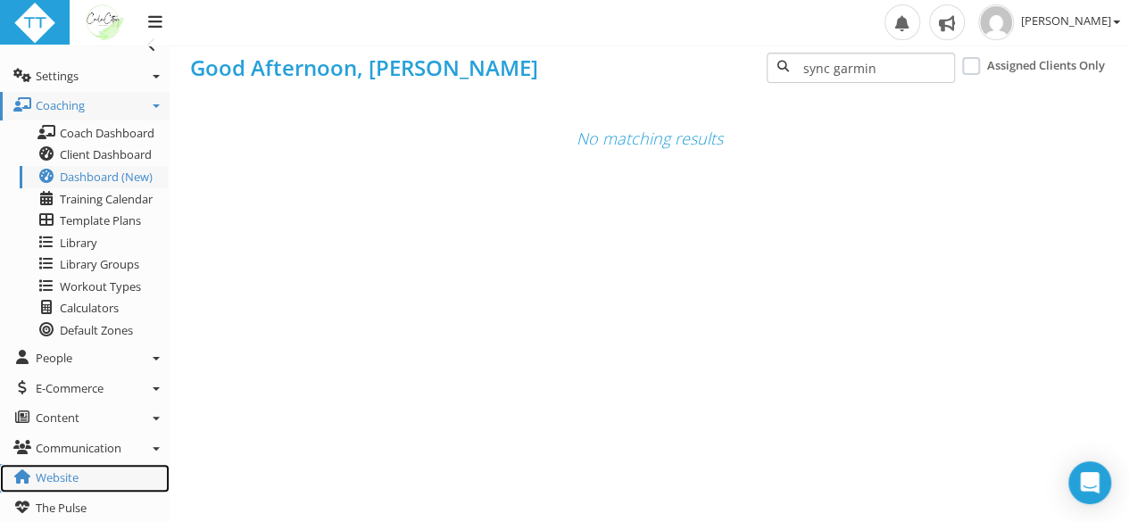
click at [79, 478] on link "Website" at bounding box center [85, 478] width 170 height 29
drag, startPoint x: 391, startPoint y: 212, endPoint x: 446, endPoint y: 204, distance: 55.8
click at [446, 204] on div "No matching results" at bounding box center [649, 276] width 933 height 362
drag, startPoint x: 829, startPoint y: 63, endPoint x: 648, endPoint y: 63, distance: 181.2
click at [648, 63] on div "Good Afternoon, [PERSON_NAME] sync garmin Assigned Clients Only" at bounding box center [649, 68] width 933 height 45
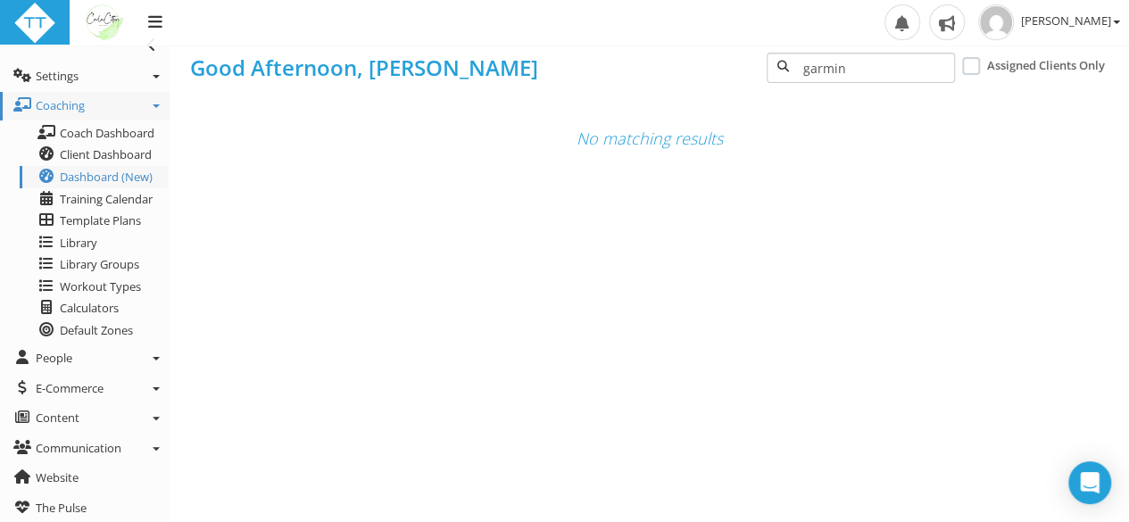
type input "garmin"
click at [51, 79] on span "Settings" at bounding box center [57, 76] width 43 height 16
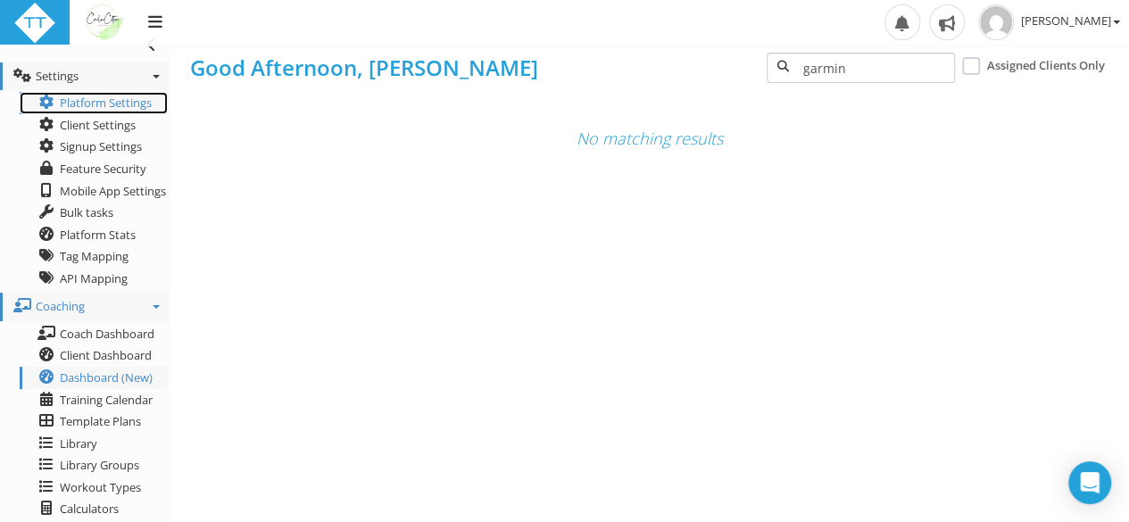
click at [115, 107] on link "Platform Settings" at bounding box center [94, 103] width 148 height 22
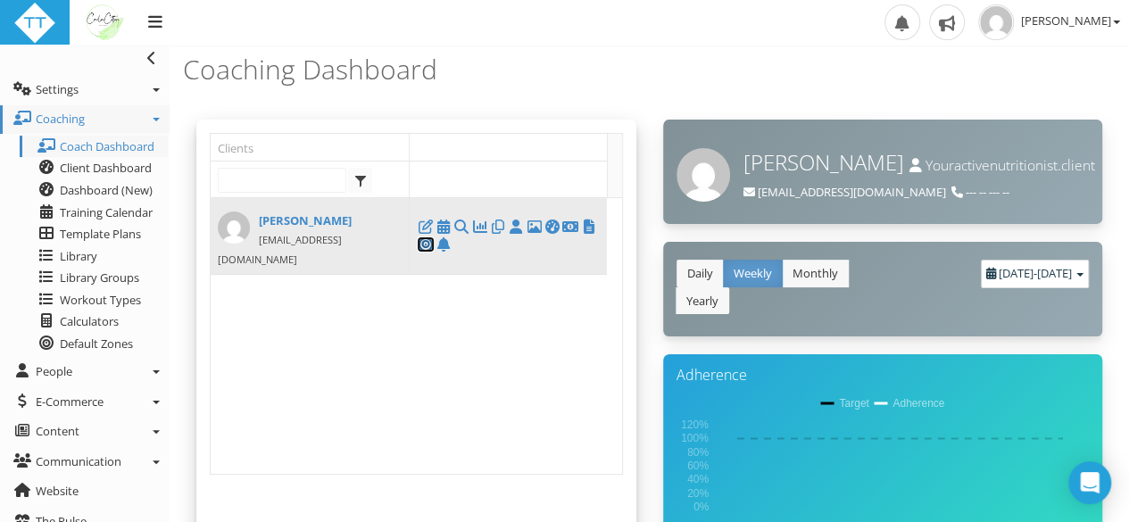
click at [424, 245] on icon at bounding box center [426, 245] width 18 height 1
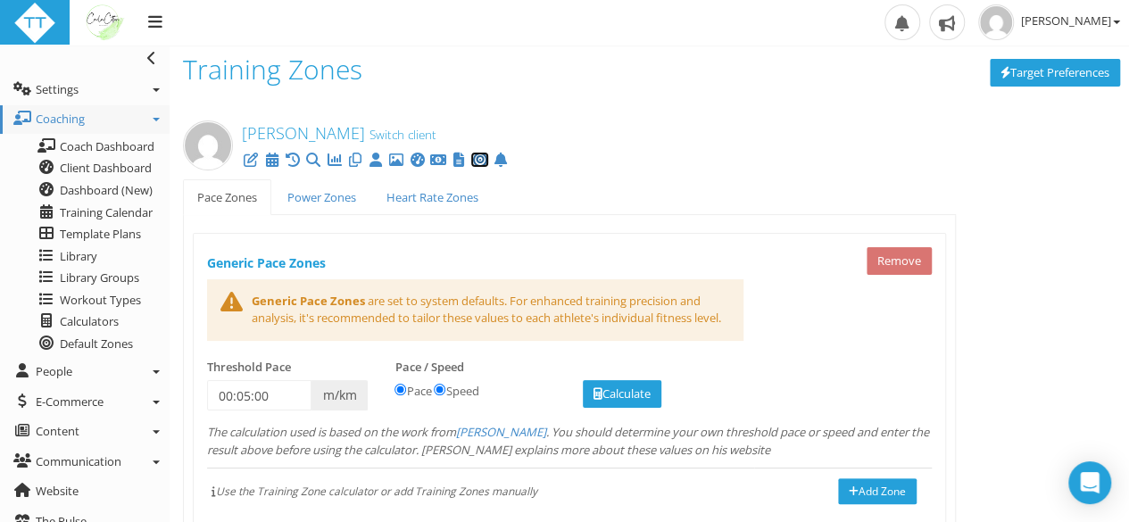
click at [485, 161] on icon at bounding box center [480, 160] width 18 height 1
click at [503, 161] on icon at bounding box center [501, 160] width 18 height 1
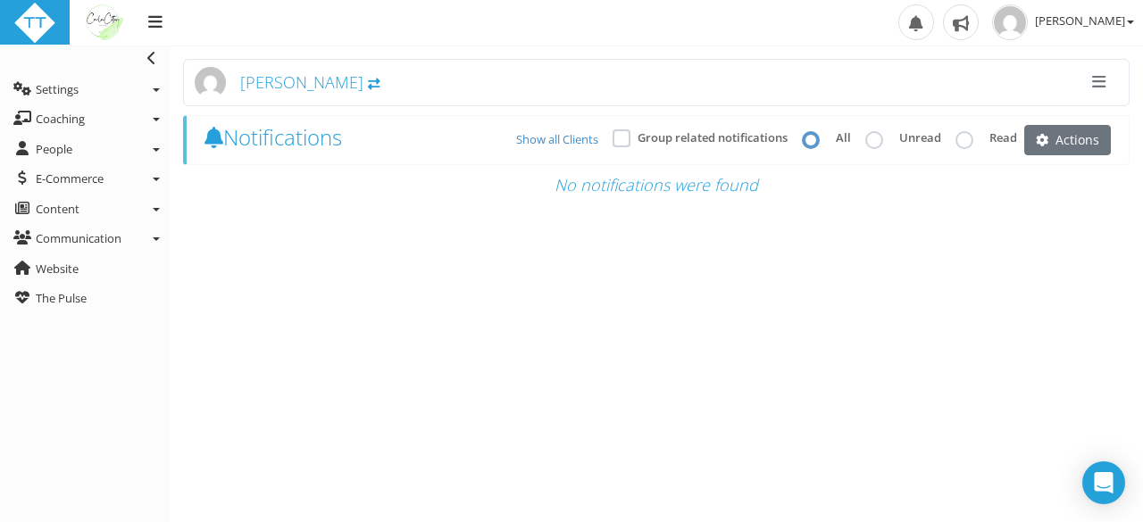
click at [282, 88] on span "[PERSON_NAME]" at bounding box center [301, 81] width 123 height 21
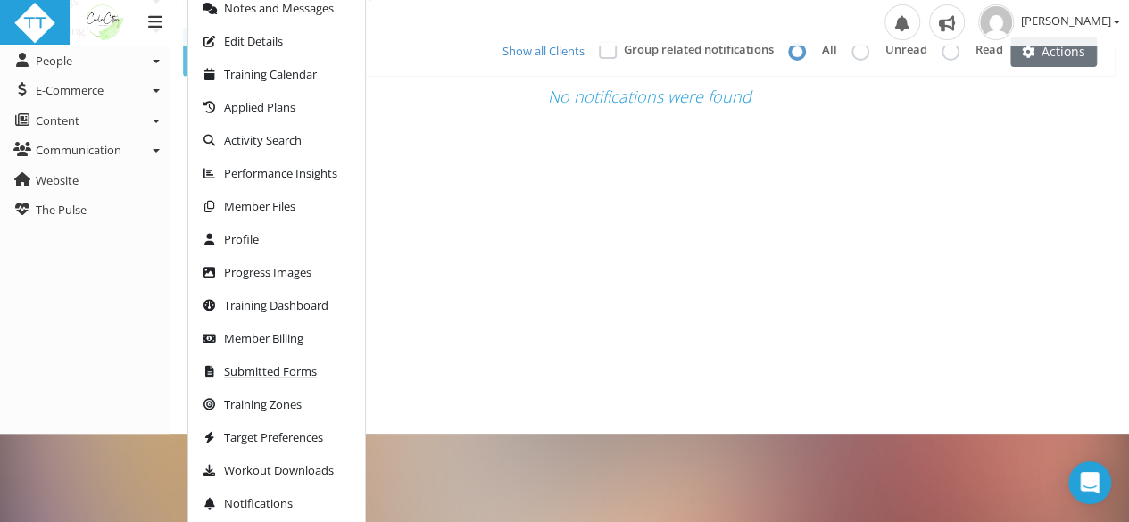
scroll to position [102, 0]
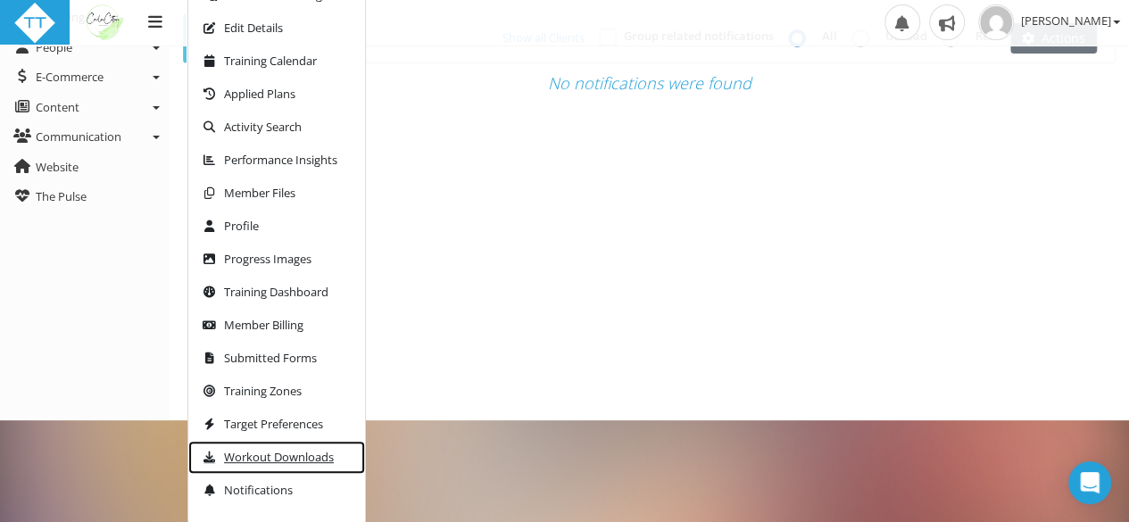
click at [304, 458] on span "Workout Downloads" at bounding box center [279, 458] width 110 height 12
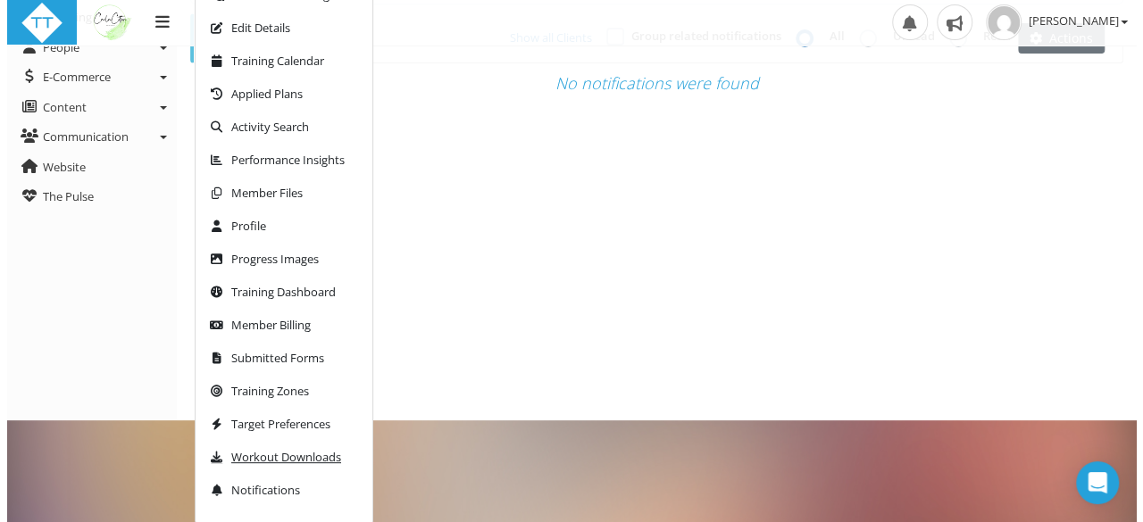
scroll to position [0, 0]
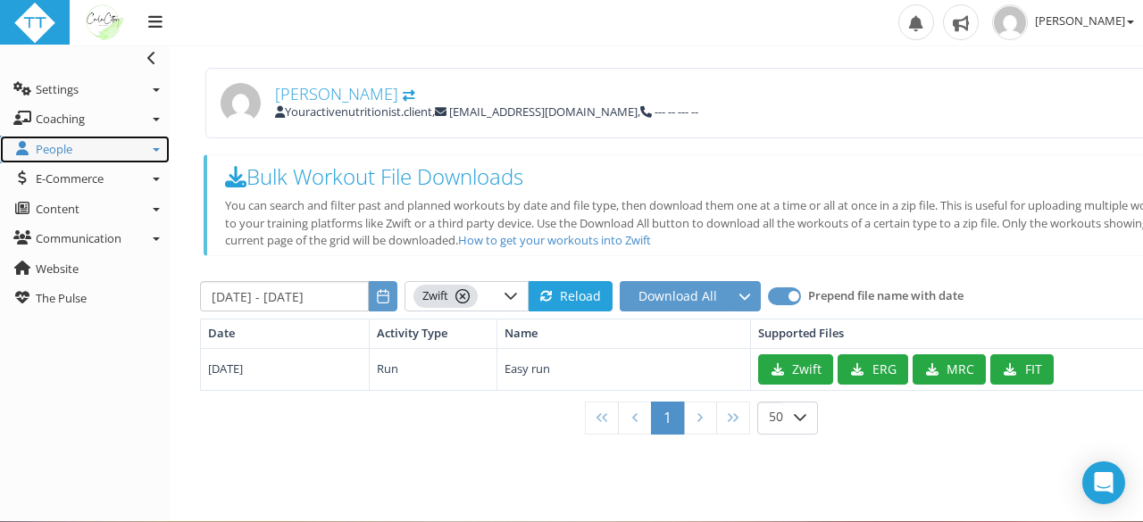
click at [81, 154] on link "People" at bounding box center [85, 150] width 170 height 29
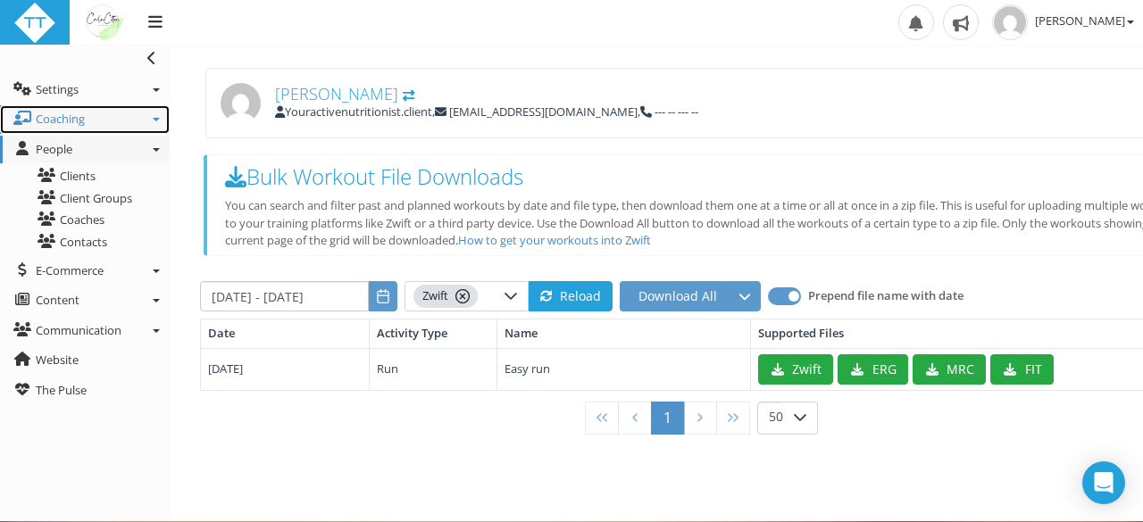
click at [70, 117] on span "Coaching" at bounding box center [60, 119] width 49 height 16
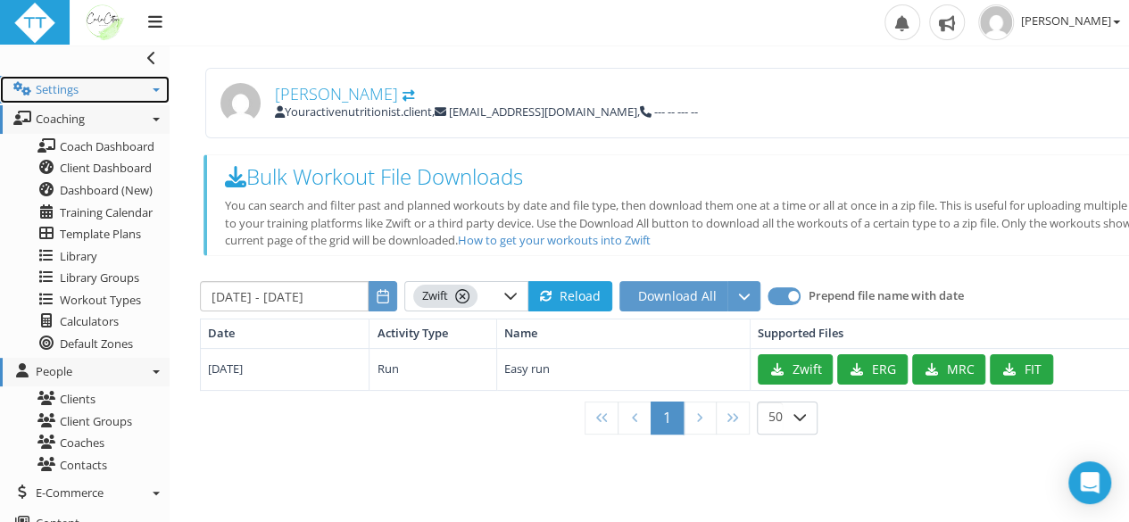
click at [68, 87] on span "Settings" at bounding box center [57, 89] width 43 height 16
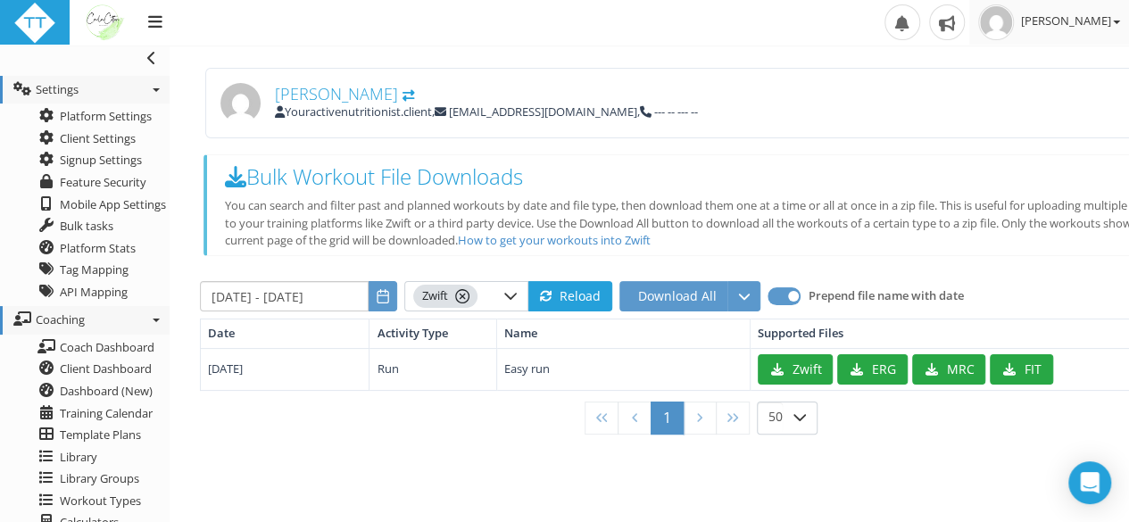
click at [1014, 28] on img at bounding box center [997, 22] width 36 height 36
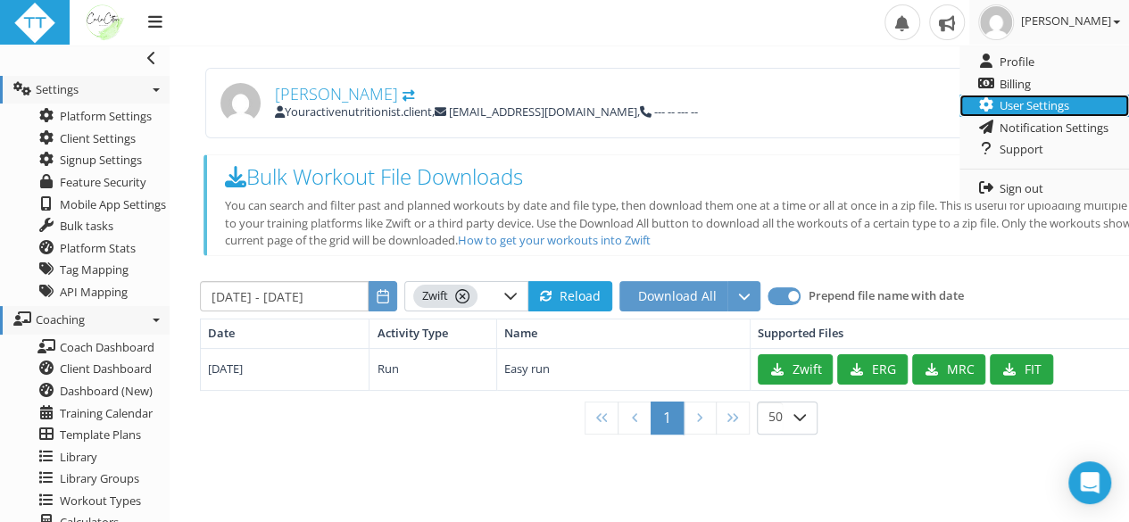
click at [1023, 112] on link "User Settings" at bounding box center [1045, 106] width 170 height 22
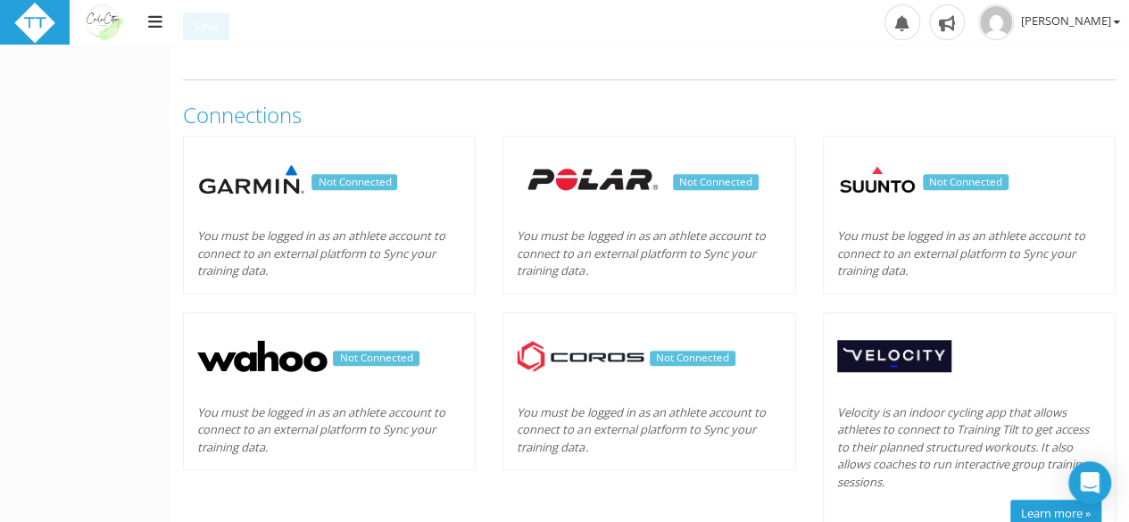
scroll to position [546, 0]
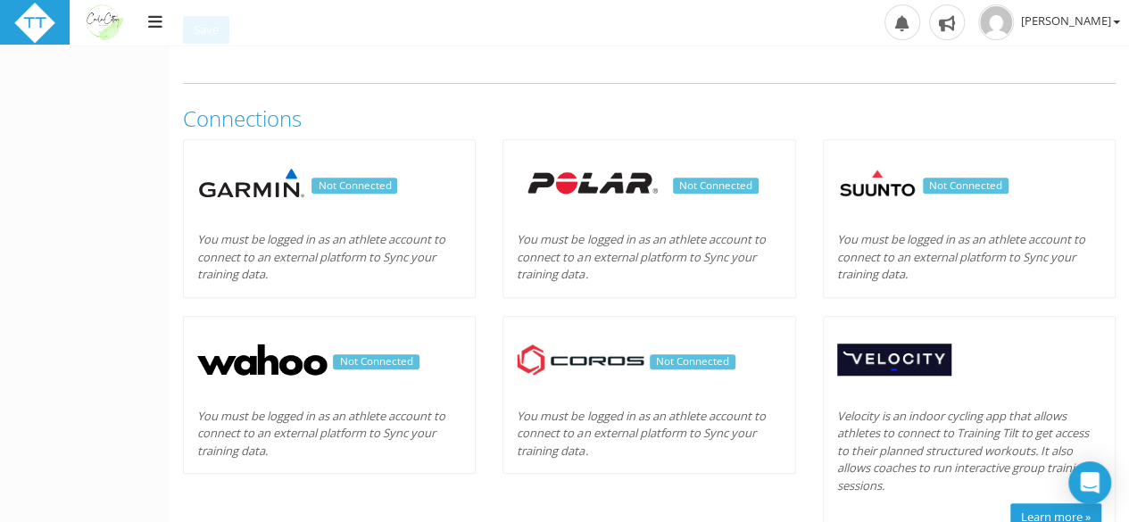
click at [344, 189] on span "Not Connected" at bounding box center [354, 185] width 73 height 14
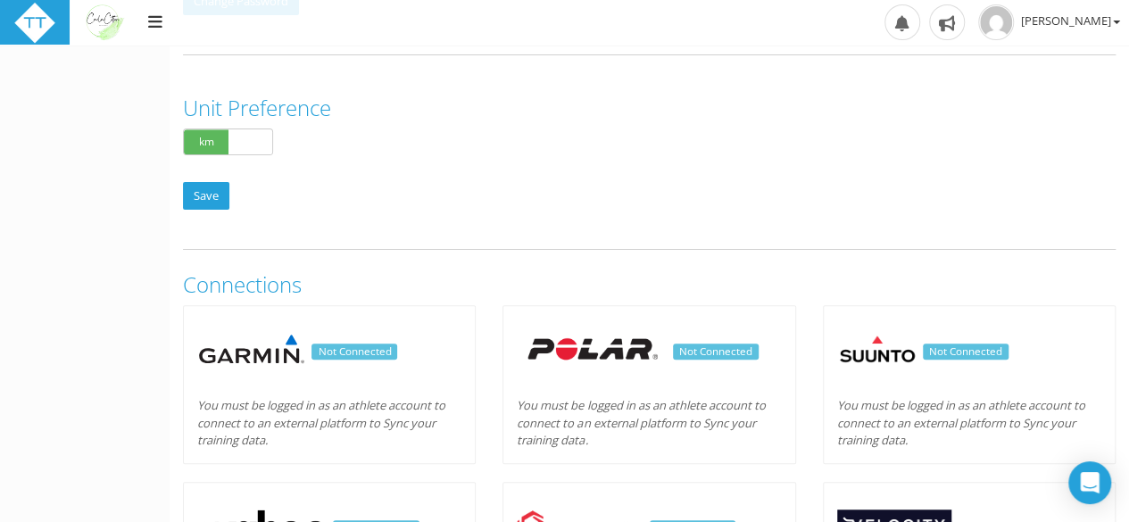
scroll to position [385, 0]
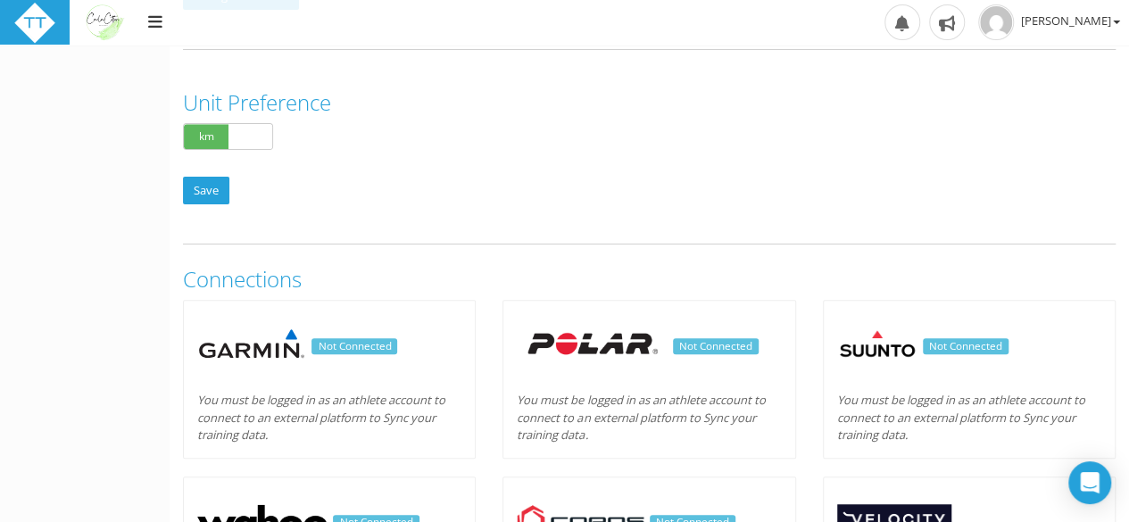
click at [289, 324] on div "Not Connected" at bounding box center [329, 340] width 291 height 78
click at [332, 383] on div "You must be logged in as an athlete account to connect to an external platform …" at bounding box center [329, 418] width 291 height 79
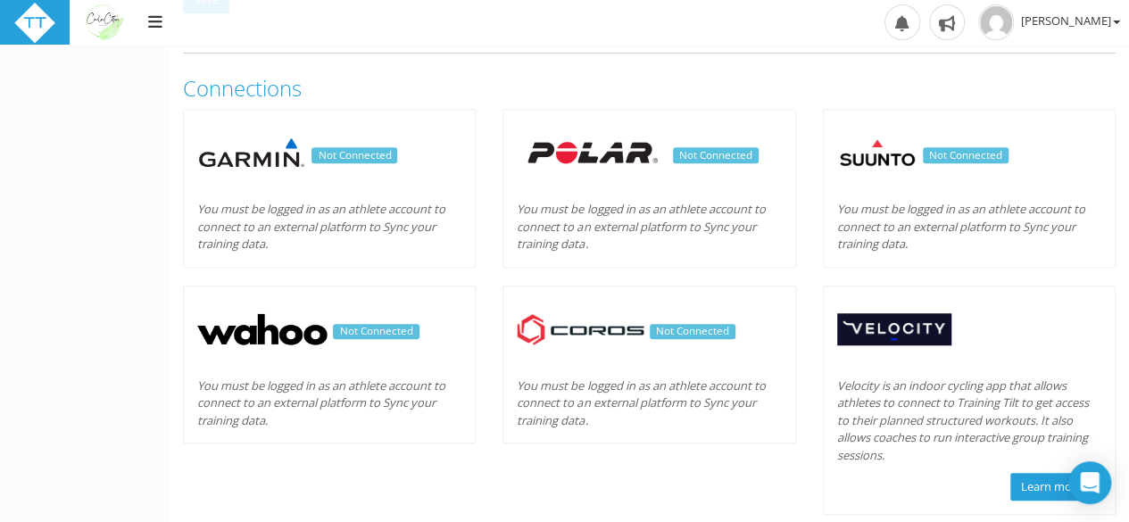
scroll to position [577, 0]
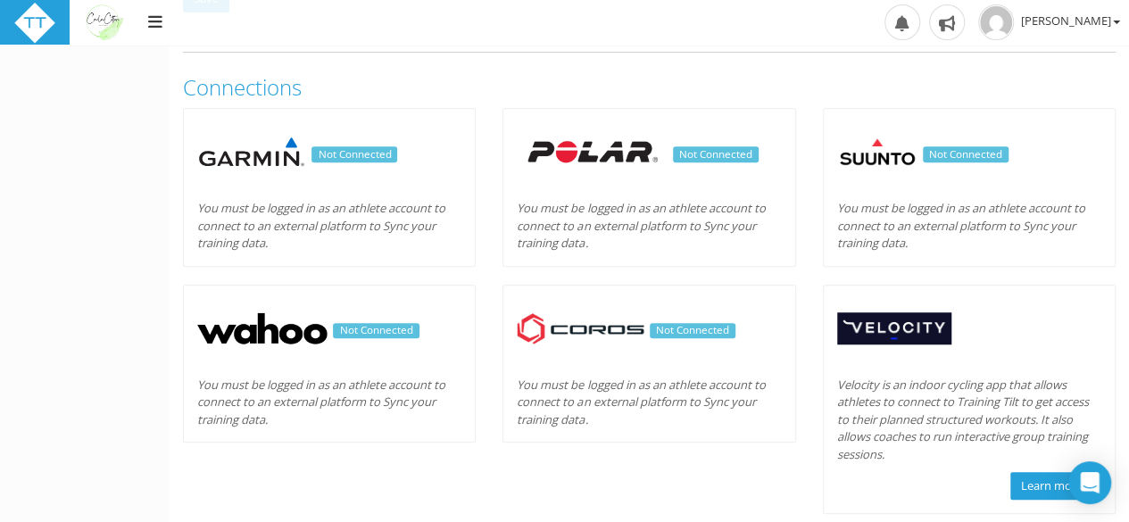
click at [365, 163] on h3 "Not Connected" at bounding box center [329, 152] width 264 height 32
click at [346, 248] on div "You must be logged in as an athlete account to connect to an external platform …" at bounding box center [329, 226] width 291 height 53
click at [371, 229] on icon "You must be logged in as an athlete account to connect to an external platform …" at bounding box center [321, 225] width 248 height 51
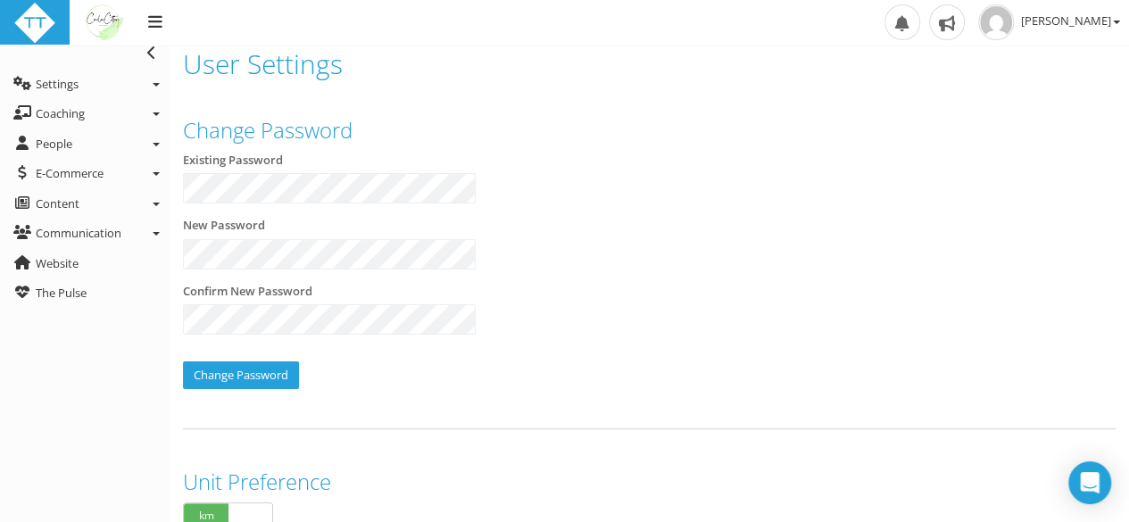
scroll to position [0, 0]
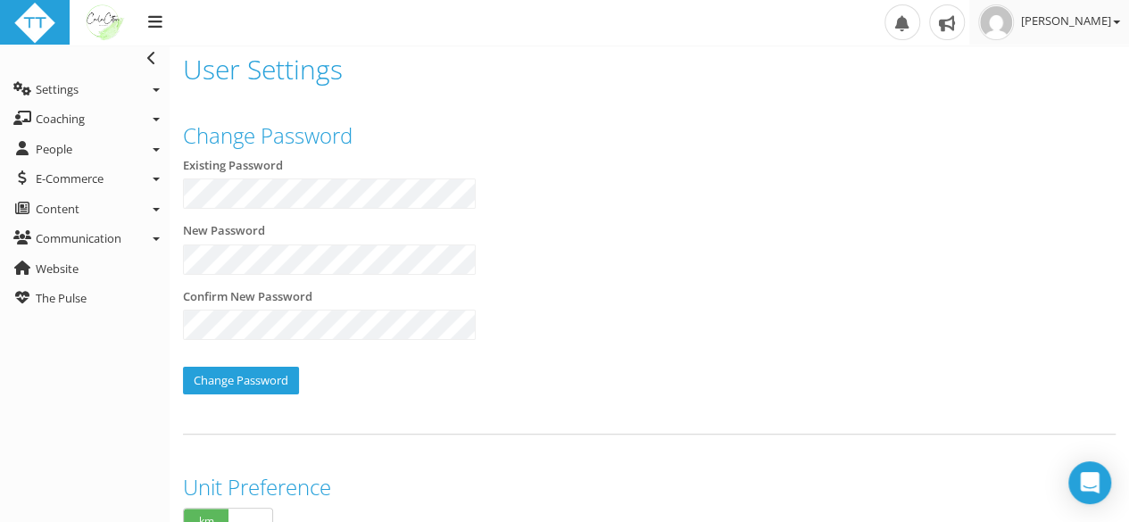
click at [1067, 12] on link "[PERSON_NAME]" at bounding box center [1050, 22] width 160 height 45
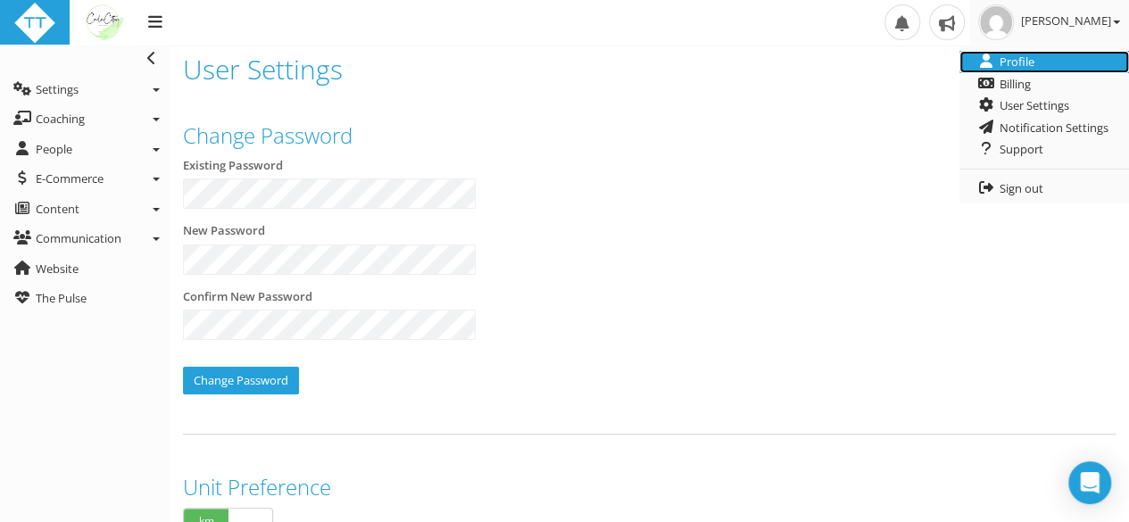
click at [1040, 54] on link "Profile" at bounding box center [1045, 62] width 170 height 22
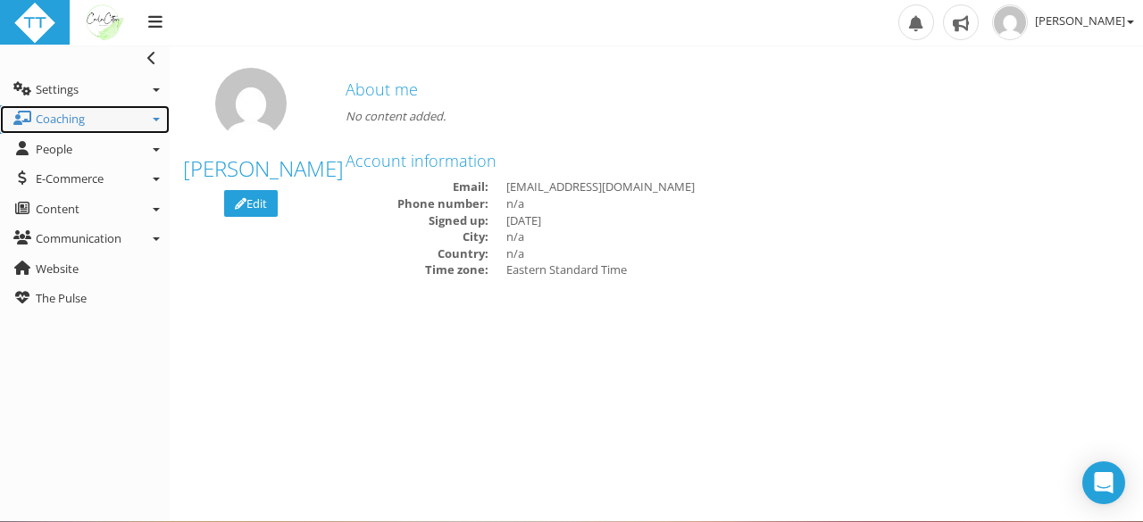
click at [82, 116] on span "Coaching" at bounding box center [60, 119] width 49 height 16
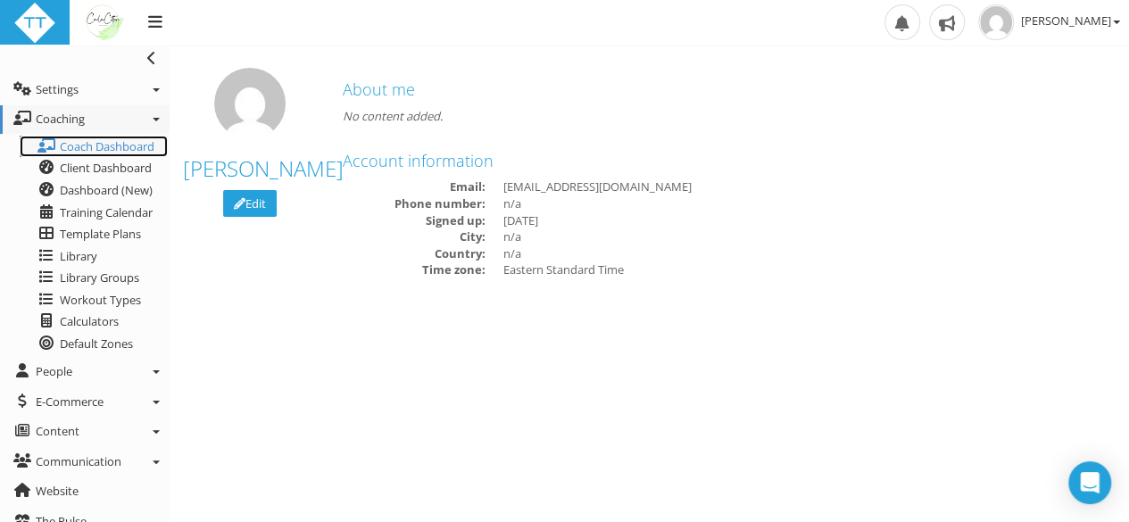
click at [80, 138] on span "Coach Dashboard" at bounding box center [107, 146] width 95 height 16
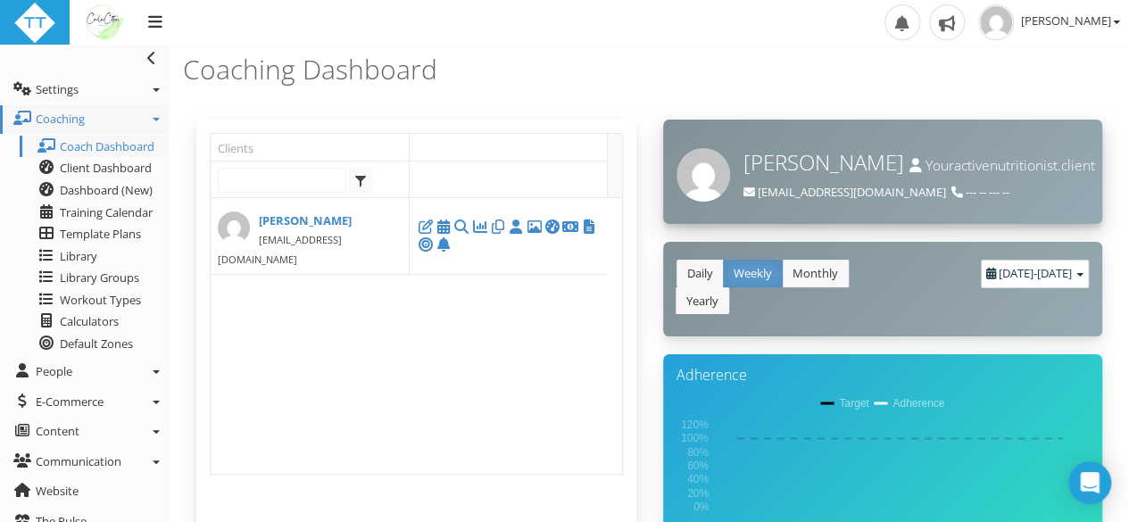
click at [1064, 174] on h3 "[PERSON_NAME] Youractivenutritionist.client" at bounding box center [883, 162] width 440 height 23
click at [695, 173] on img at bounding box center [704, 175] width 54 height 54
click at [1069, 174] on h3 "[PERSON_NAME] Youractivenutritionist.client" at bounding box center [883, 162] width 440 height 23
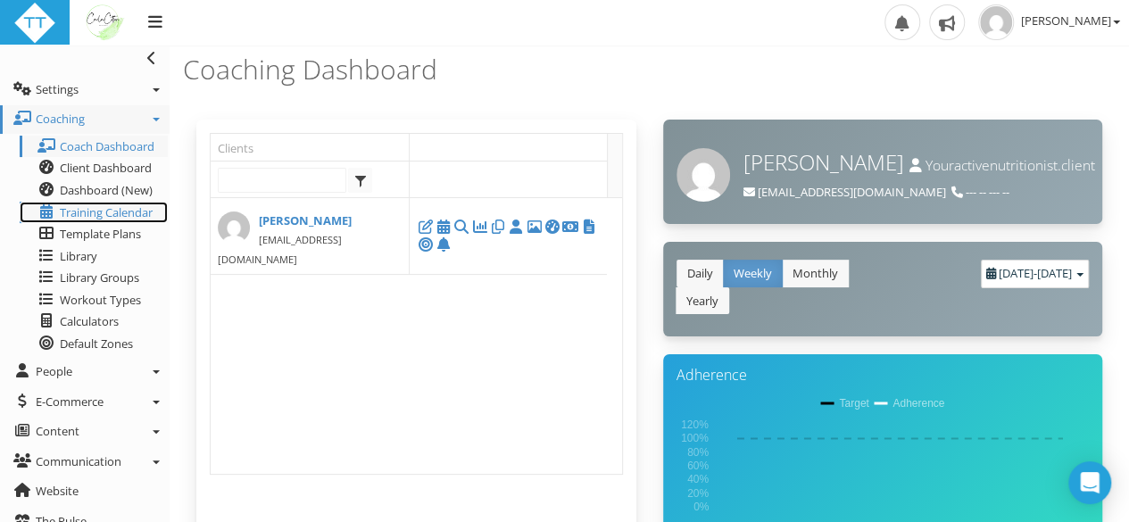
click at [121, 208] on span "Training Calendar" at bounding box center [106, 212] width 93 height 16
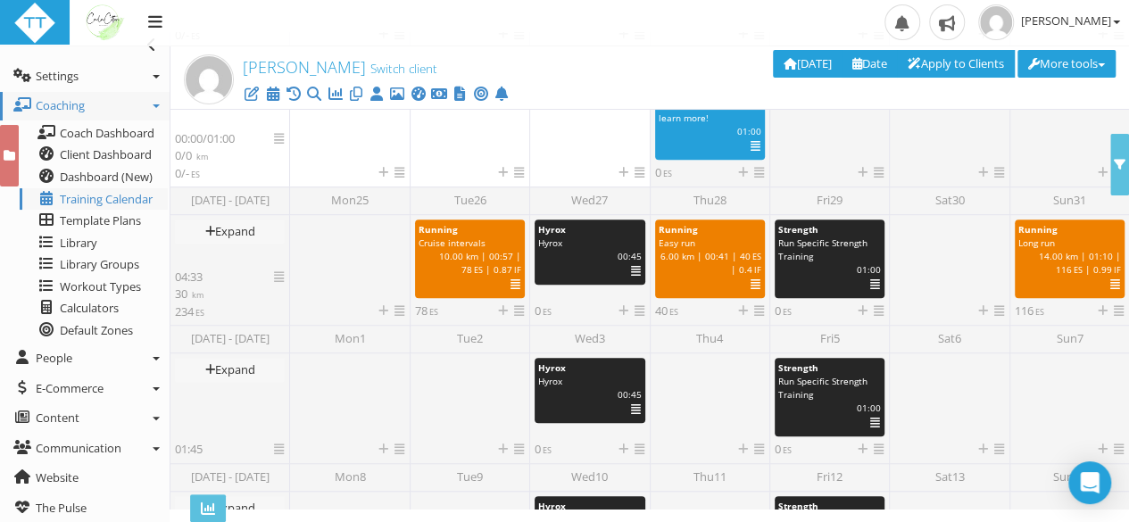
scroll to position [527, 0]
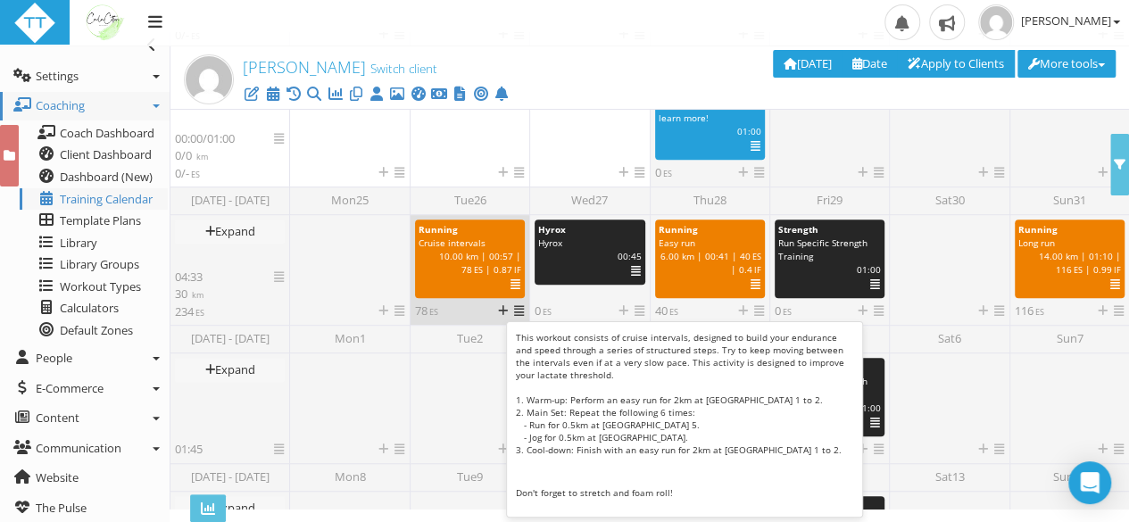
click at [516, 258] on span "|" at bounding box center [518, 256] width 5 height 12
select select "91939a62-6b13-49b7-8155-451fdc1cad9e"
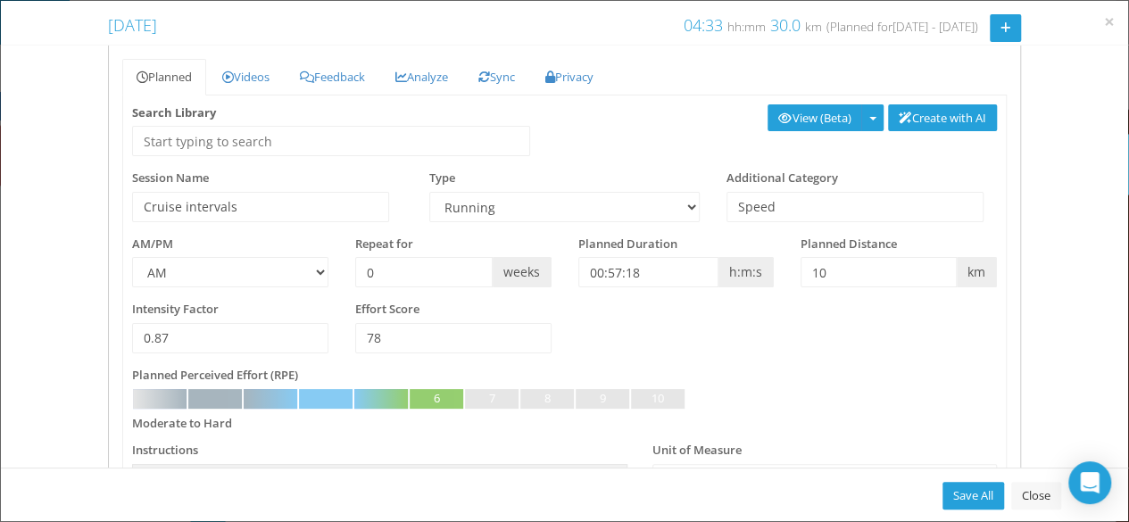
scroll to position [0, 0]
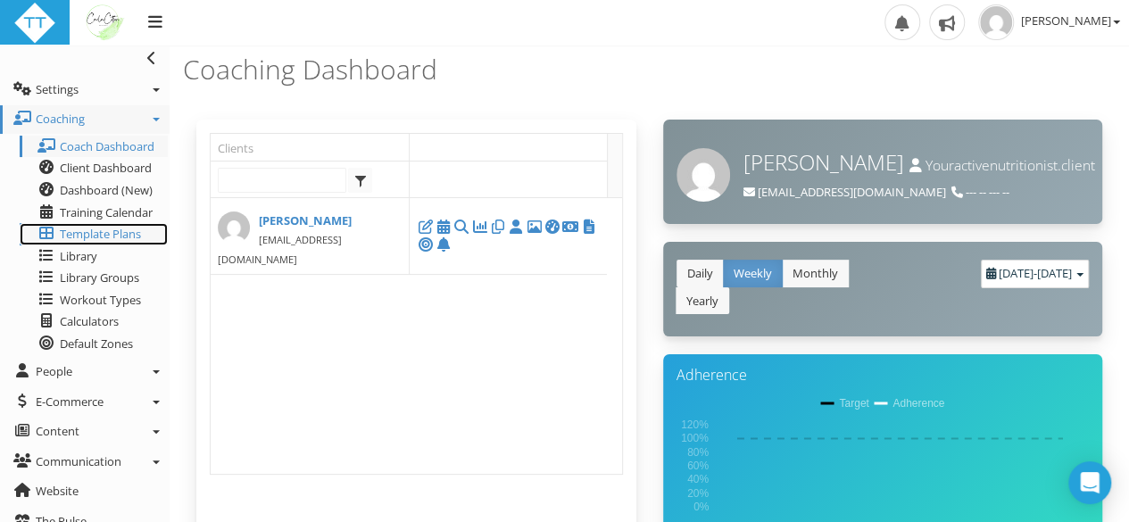
click at [107, 232] on span "Template Plans" at bounding box center [100, 234] width 81 height 16
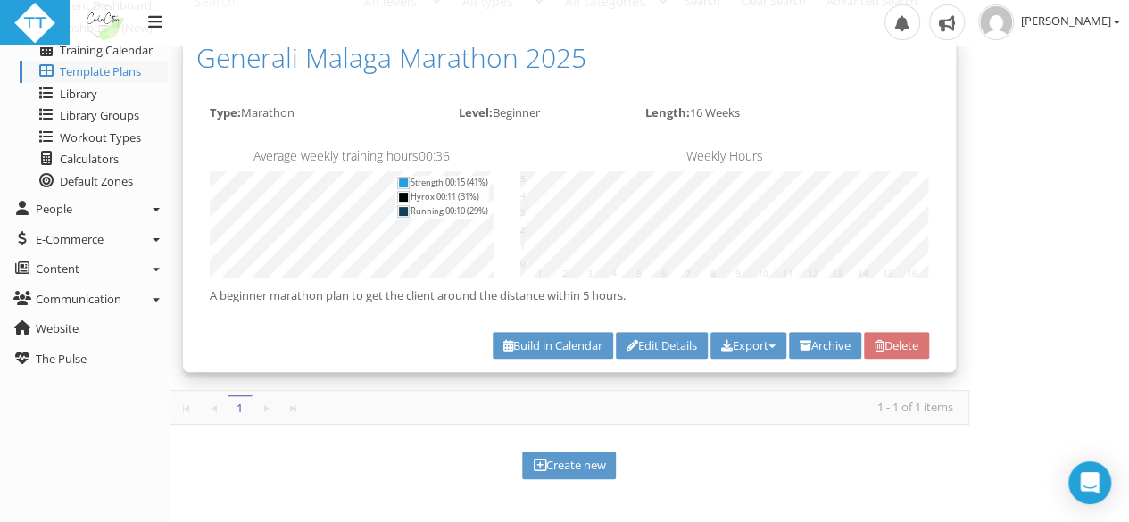
scroll to position [169, 0]
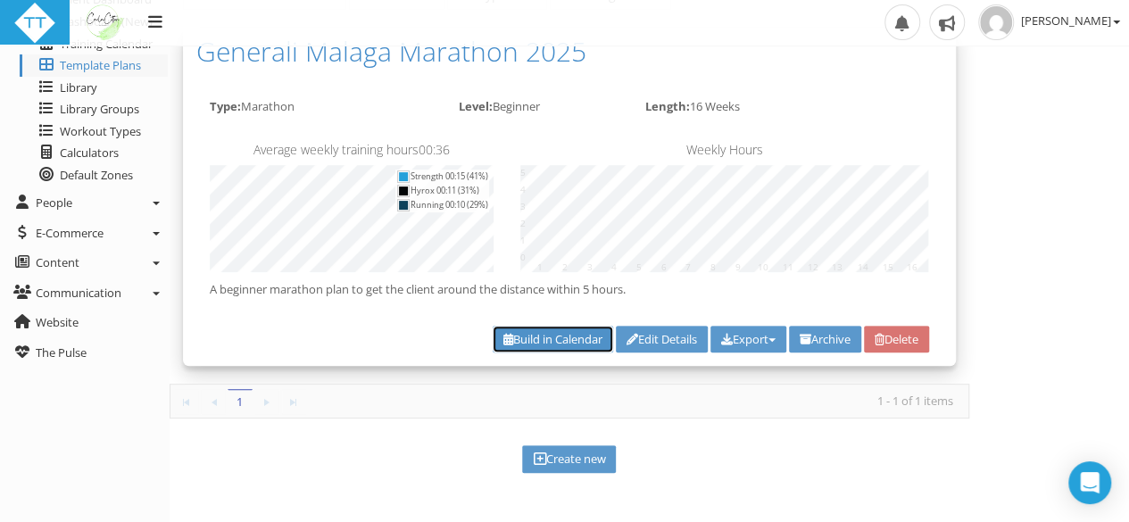
click at [498, 336] on link "Build in Calendar" at bounding box center [553, 340] width 121 height 28
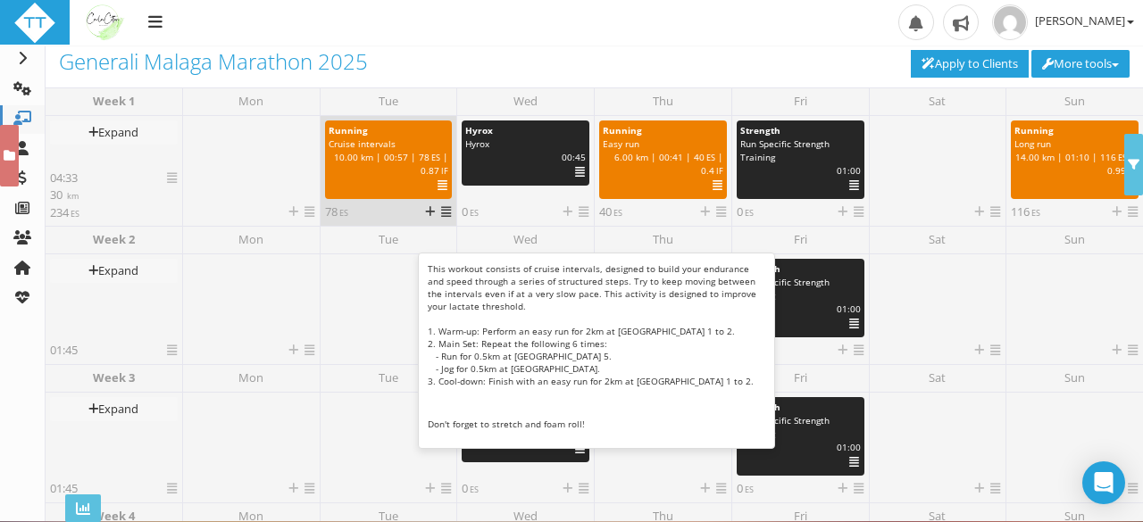
click at [383, 189] on div at bounding box center [364, 187] width 98 height 18
select select "91939a62-6b13-49b7-8155-451fdc1cad9e"
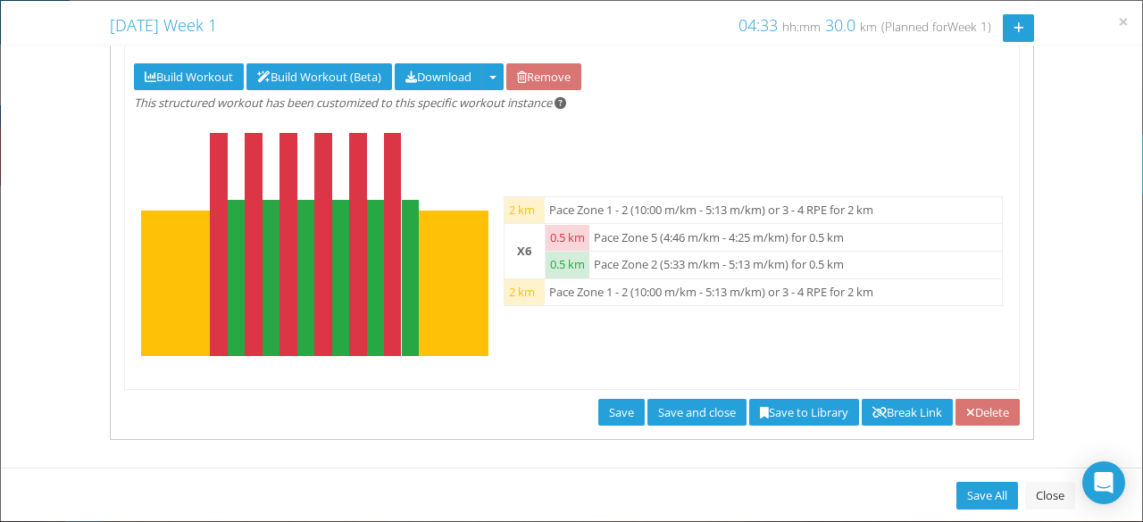
scroll to position [694, 0]
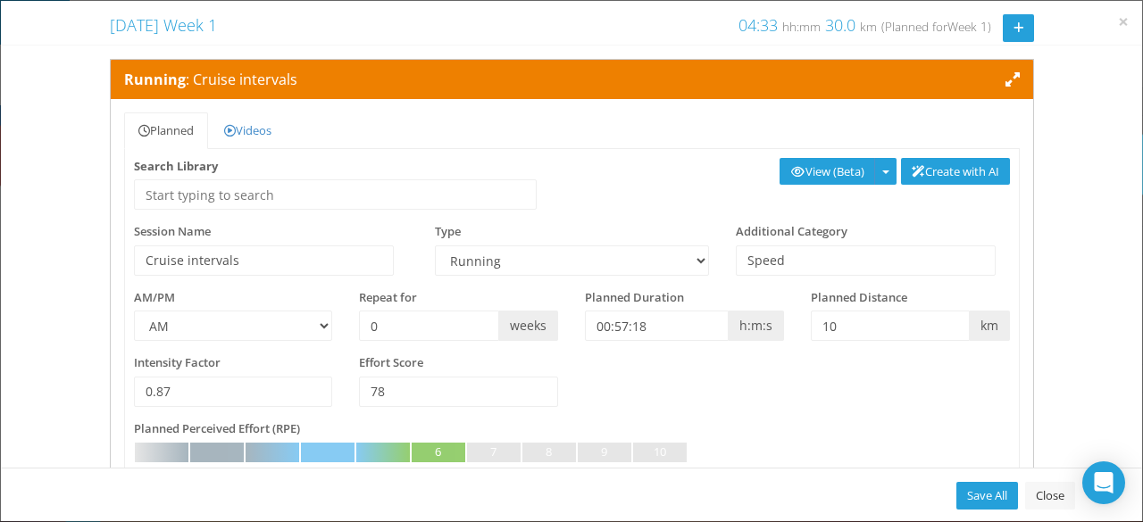
select select "91939a62-6b13-49b7-8155-451fdc1cad9e"
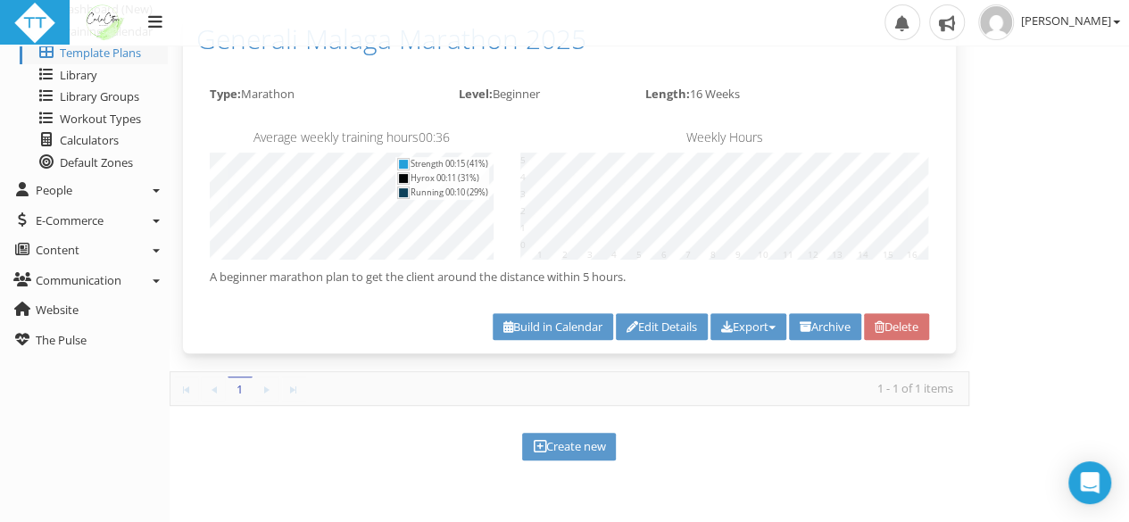
scroll to position [183, 0]
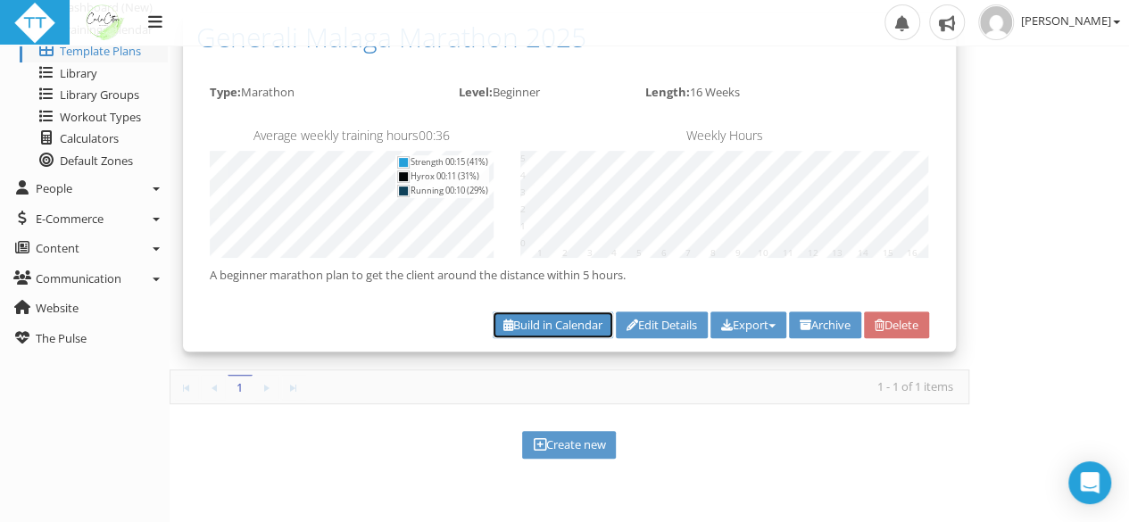
click at [543, 324] on link "Build in Calendar" at bounding box center [553, 326] width 121 height 28
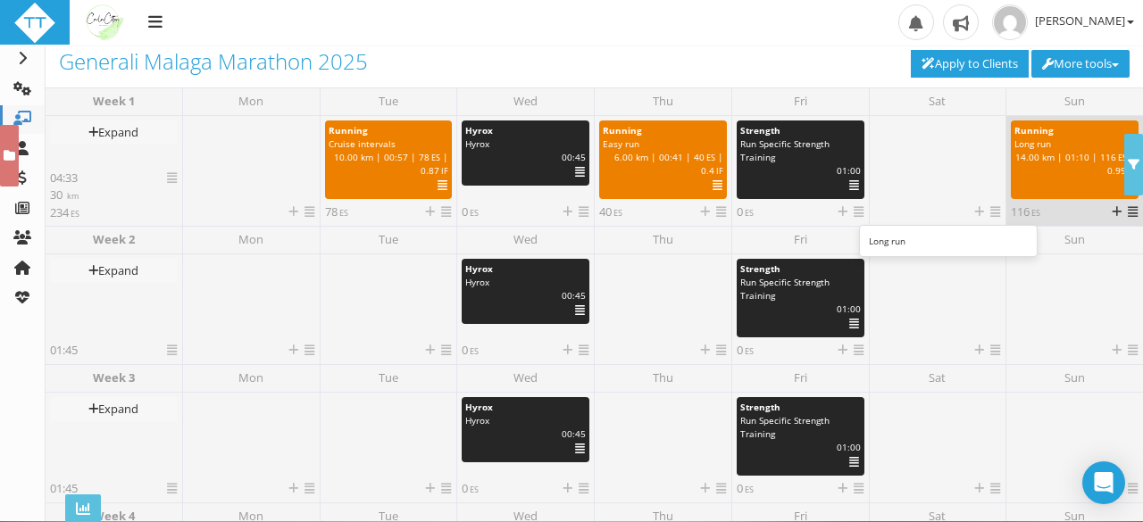
click at [1048, 158] on span "km" at bounding box center [1048, 157] width 12 height 12
select select "91939a62-6b13-49b7-8155-451fdc1cad9e"
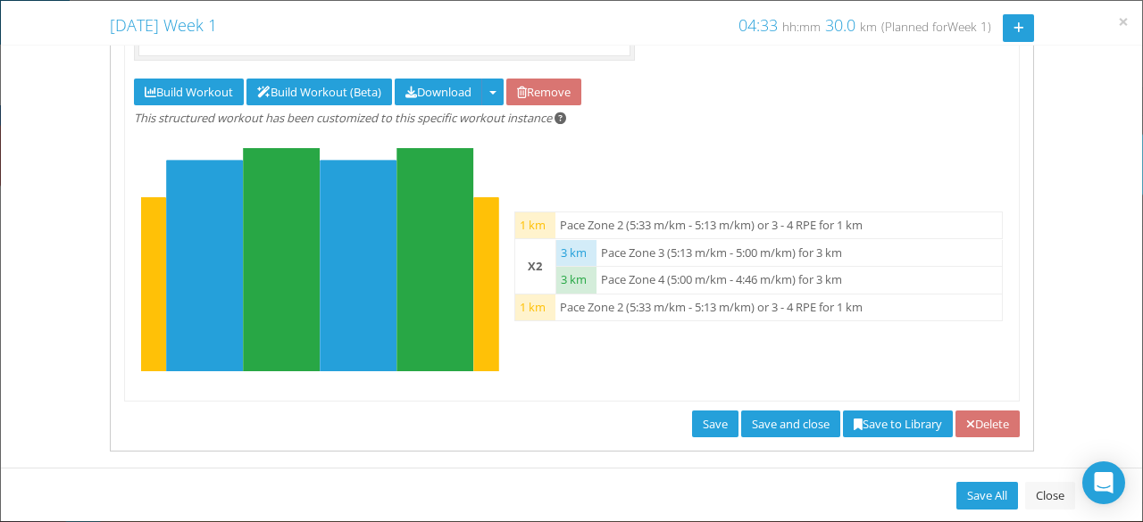
scroll to position [683, 0]
